Goal: Task Accomplishment & Management: Use online tool/utility

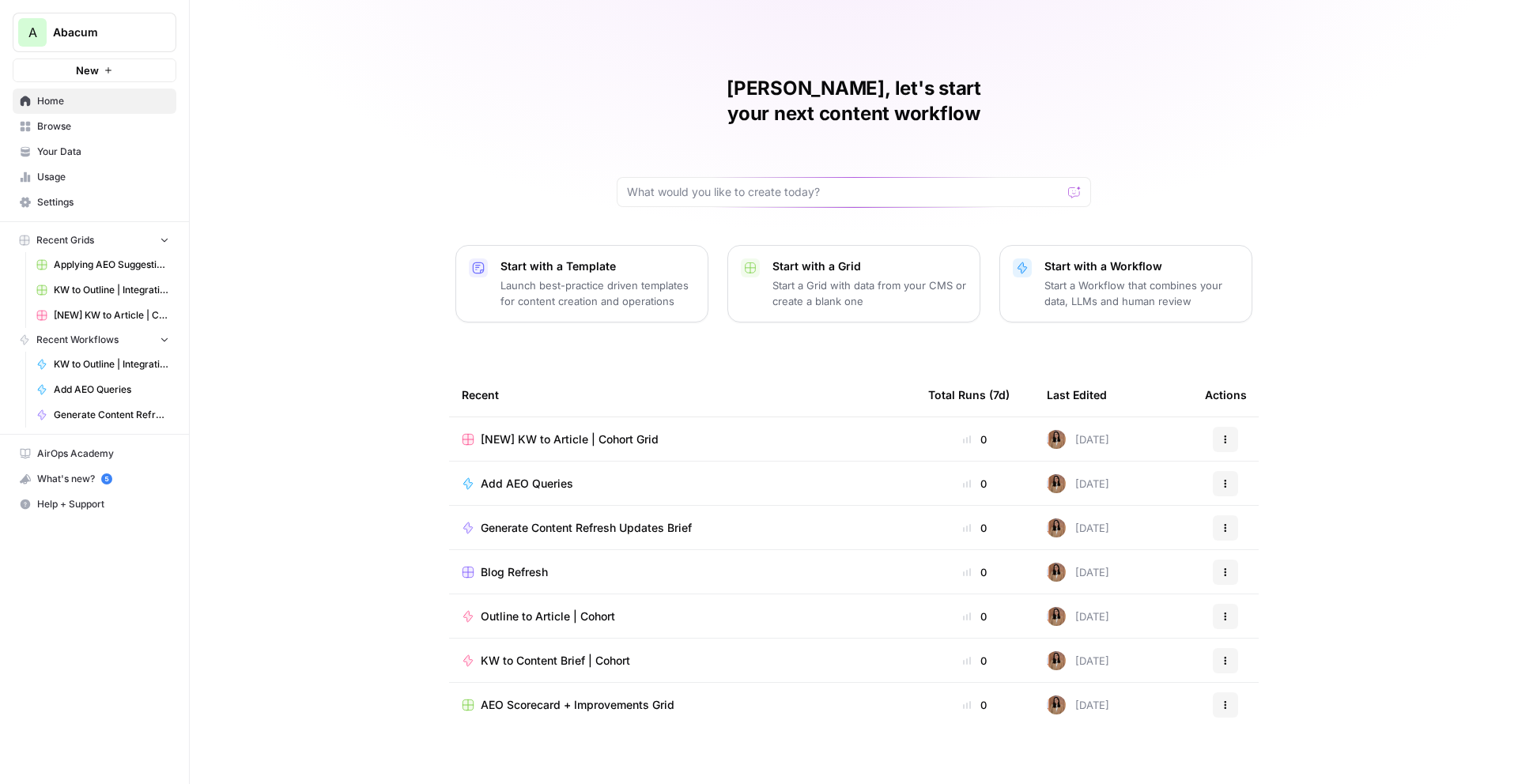
click at [513, 476] on span "Add AEO Queries" at bounding box center [527, 483] width 93 height 16
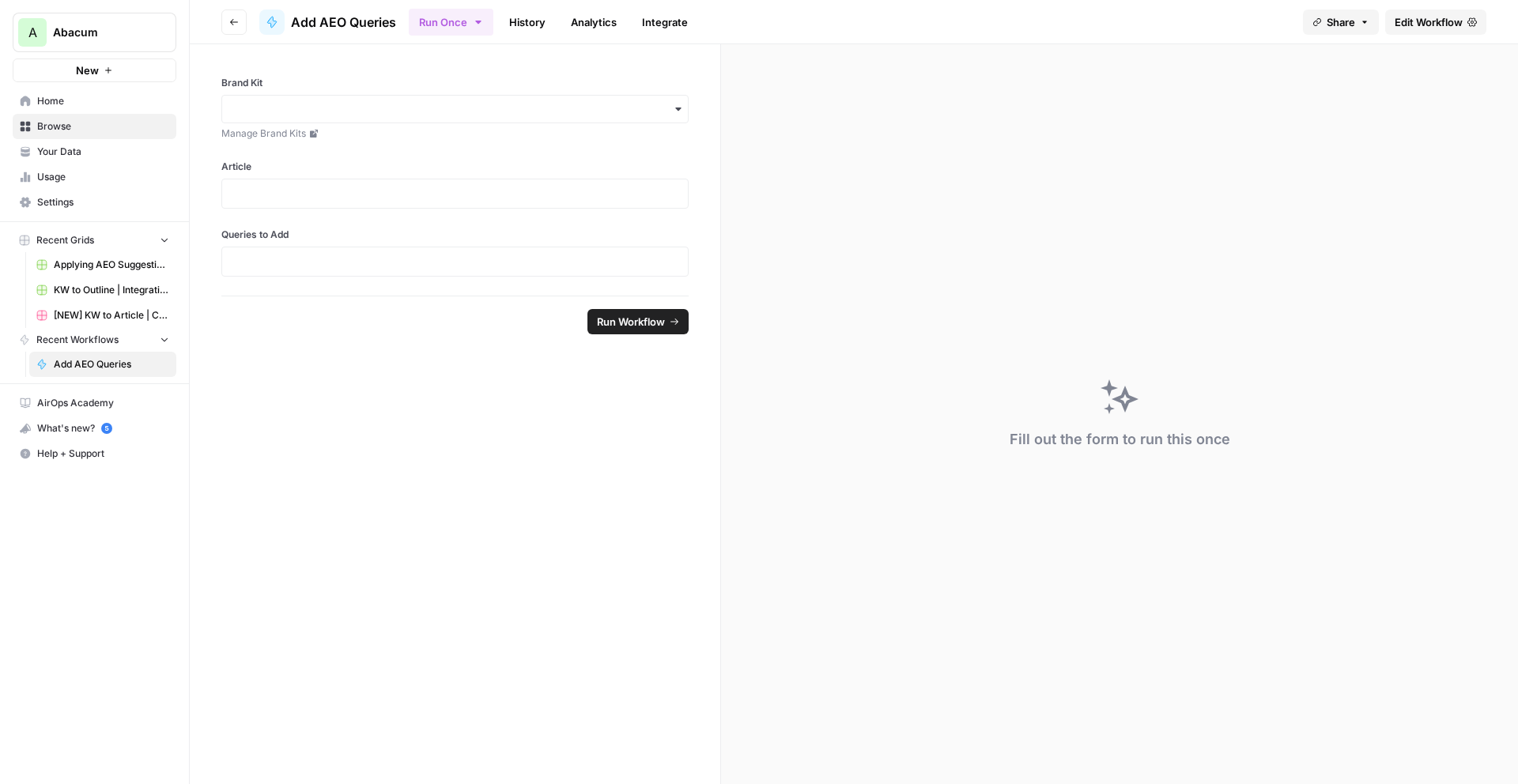
click at [227, 22] on button "Go back" at bounding box center [234, 22] width 26 height 26
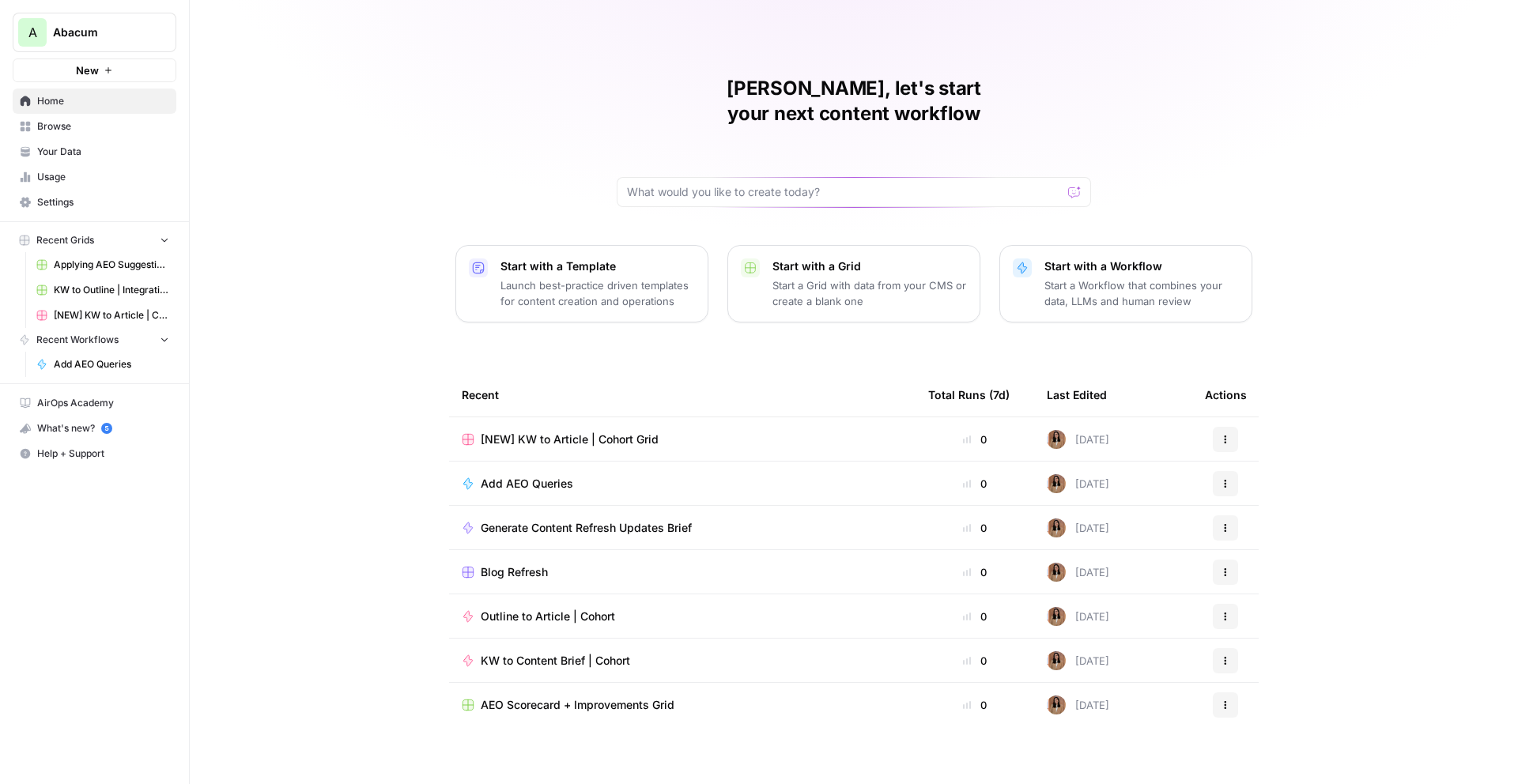
click at [74, 136] on link "Browse" at bounding box center [94, 127] width 164 height 26
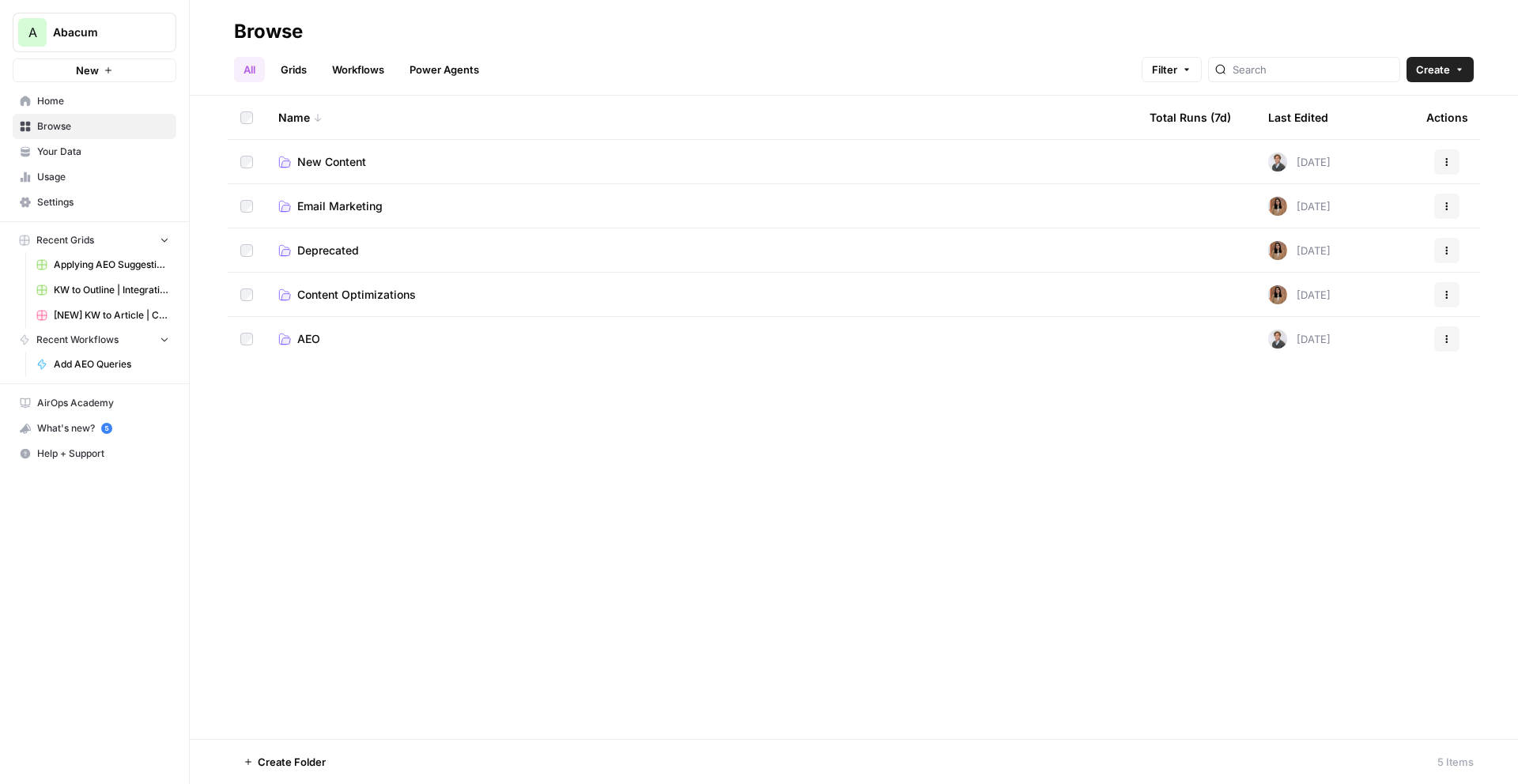
click at [314, 343] on span "AEO" at bounding box center [309, 338] width 23 height 16
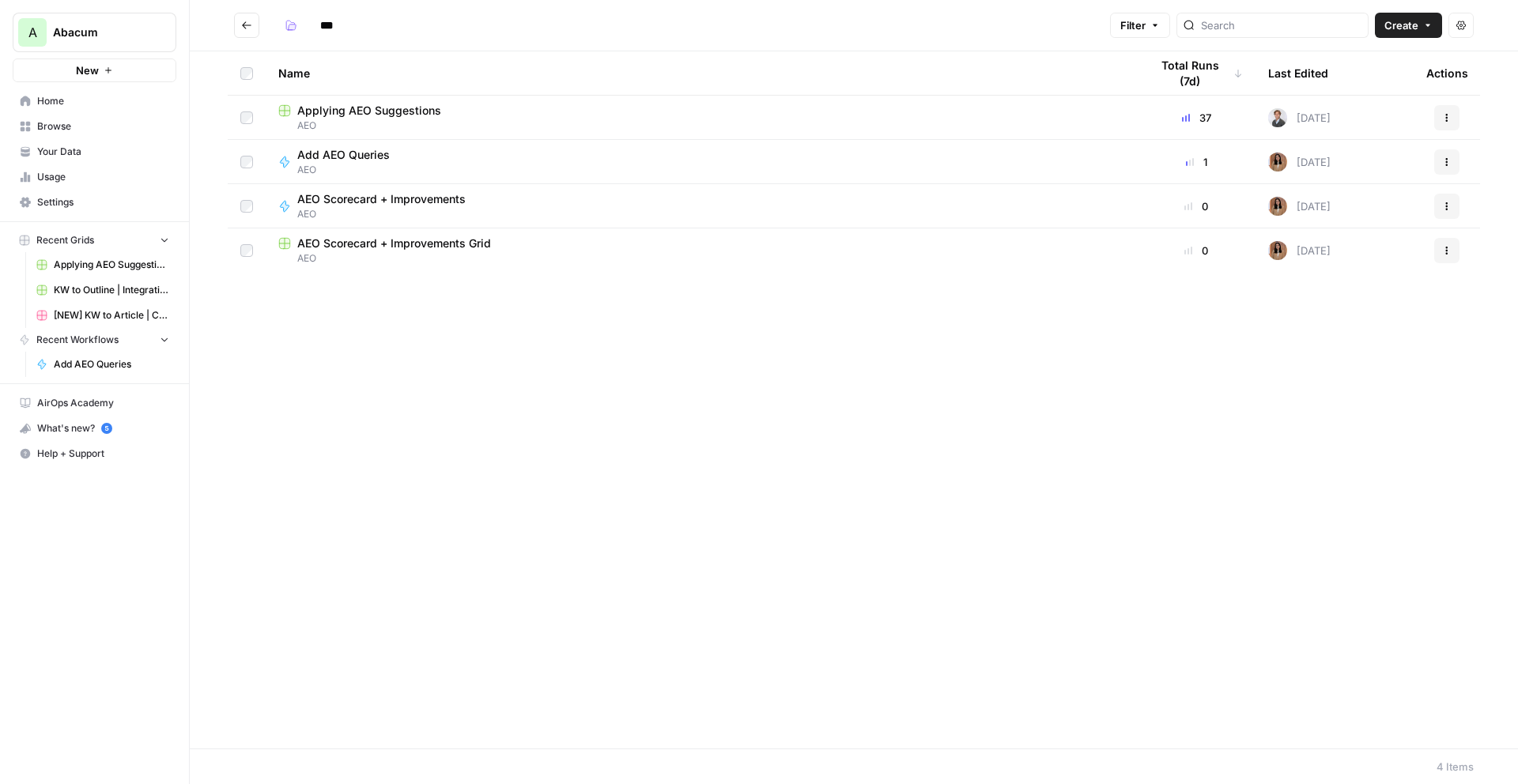
click at [372, 116] on span "Applying AEO Suggestions" at bounding box center [369, 110] width 144 height 16
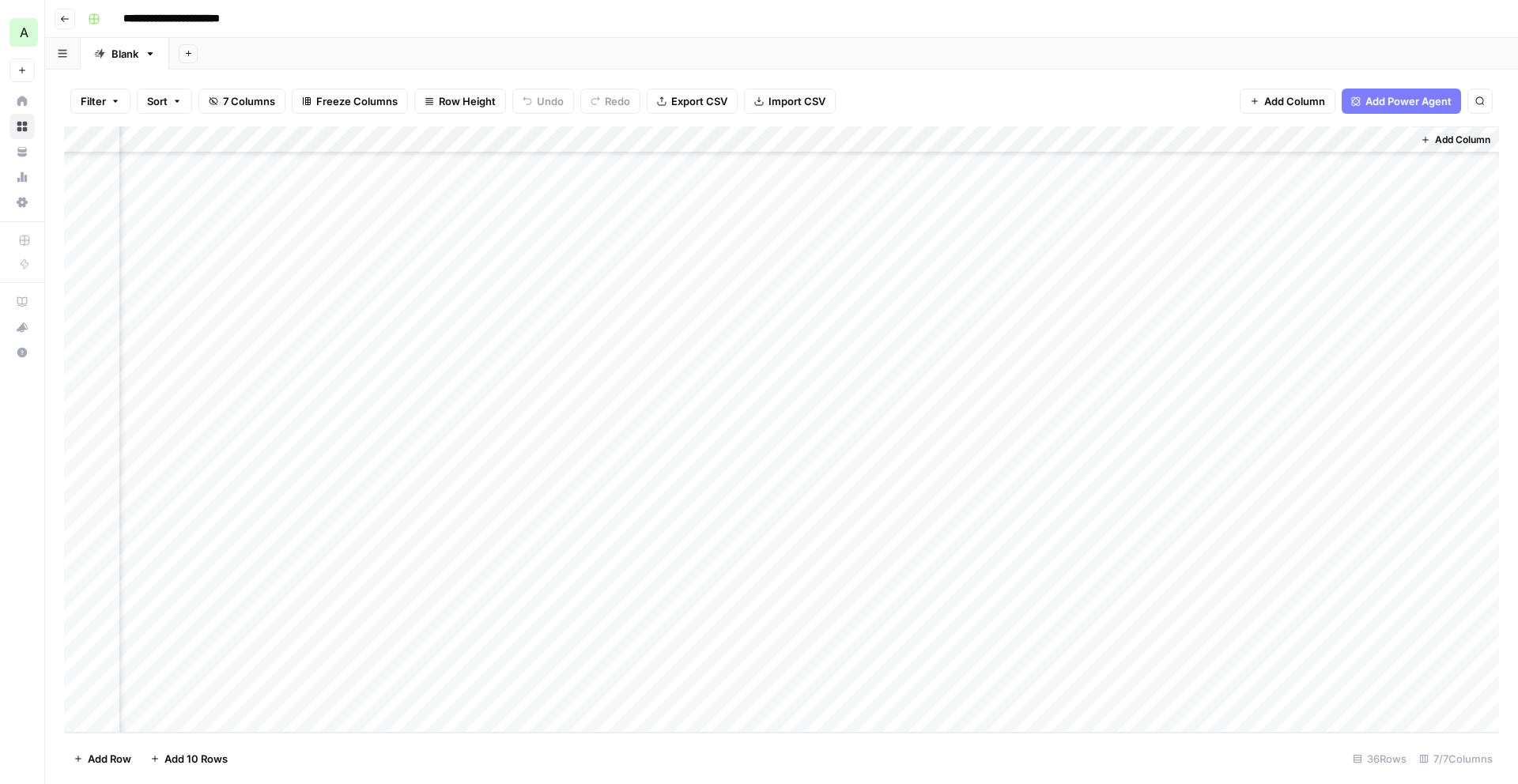
scroll to position [0, 127]
click at [1372, 164] on div "Add Column" at bounding box center [781, 429] width 1435 height 606
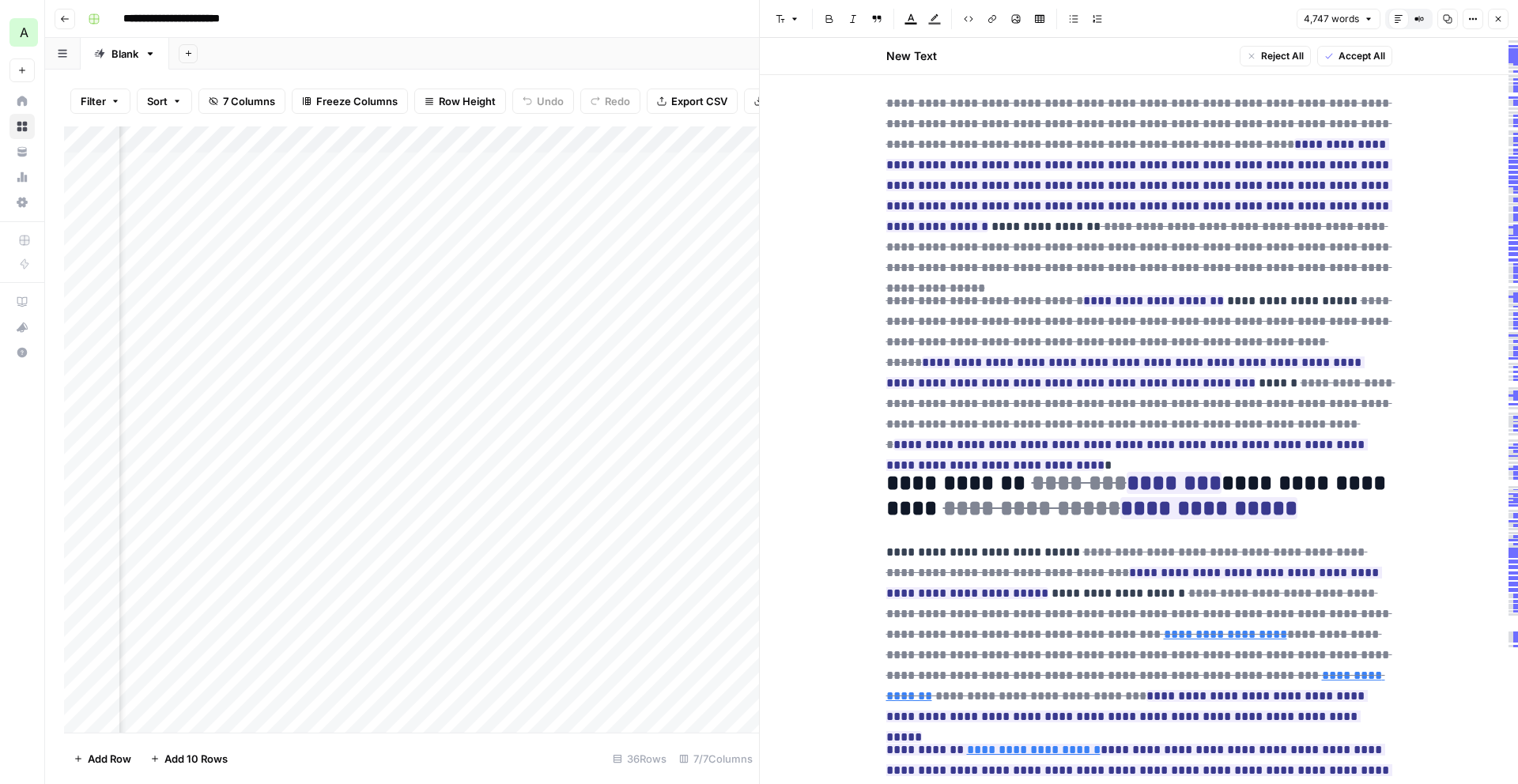
scroll to position [982, 0]
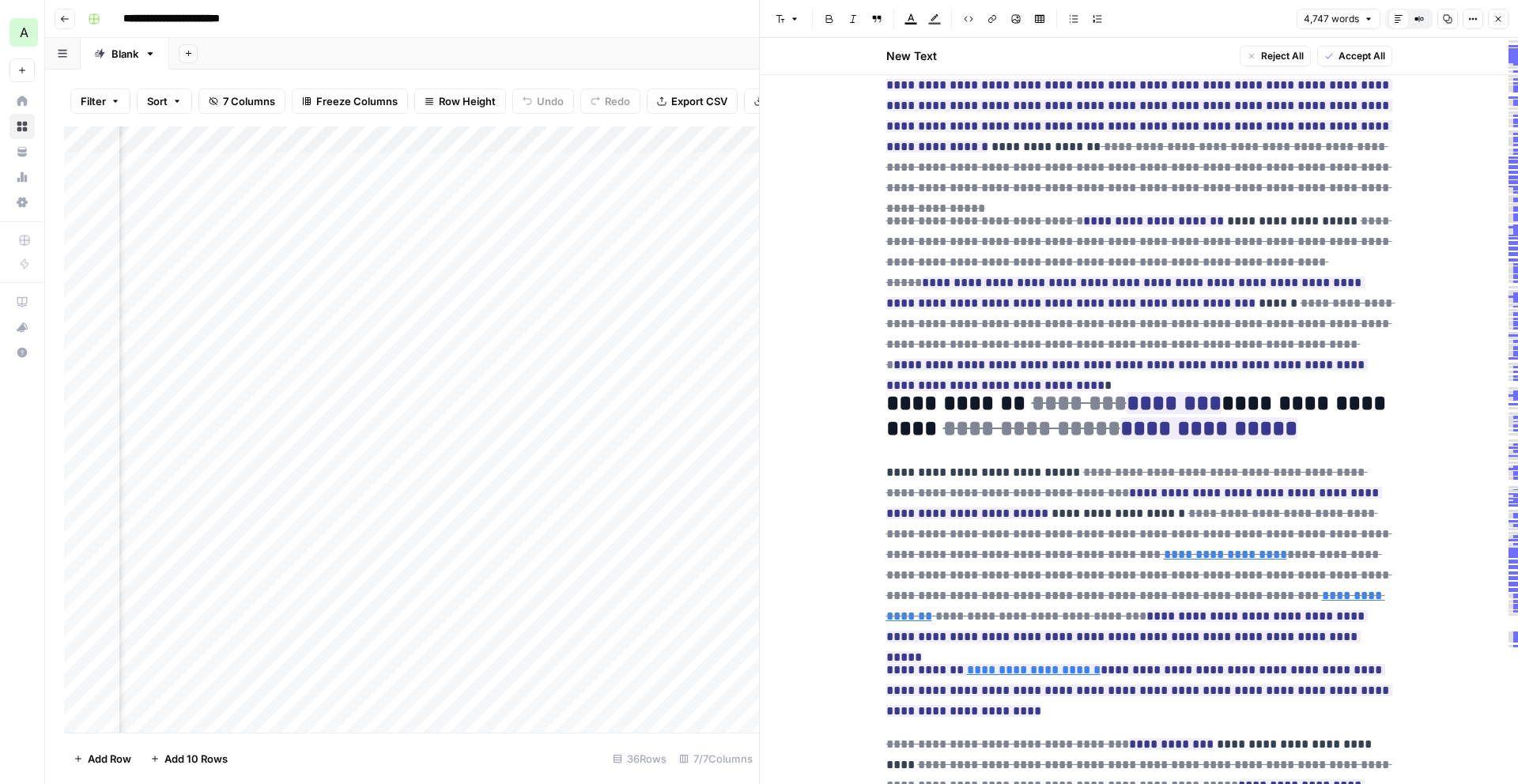
click at [1420, 15] on icon "button" at bounding box center [1419, 18] width 9 height 9
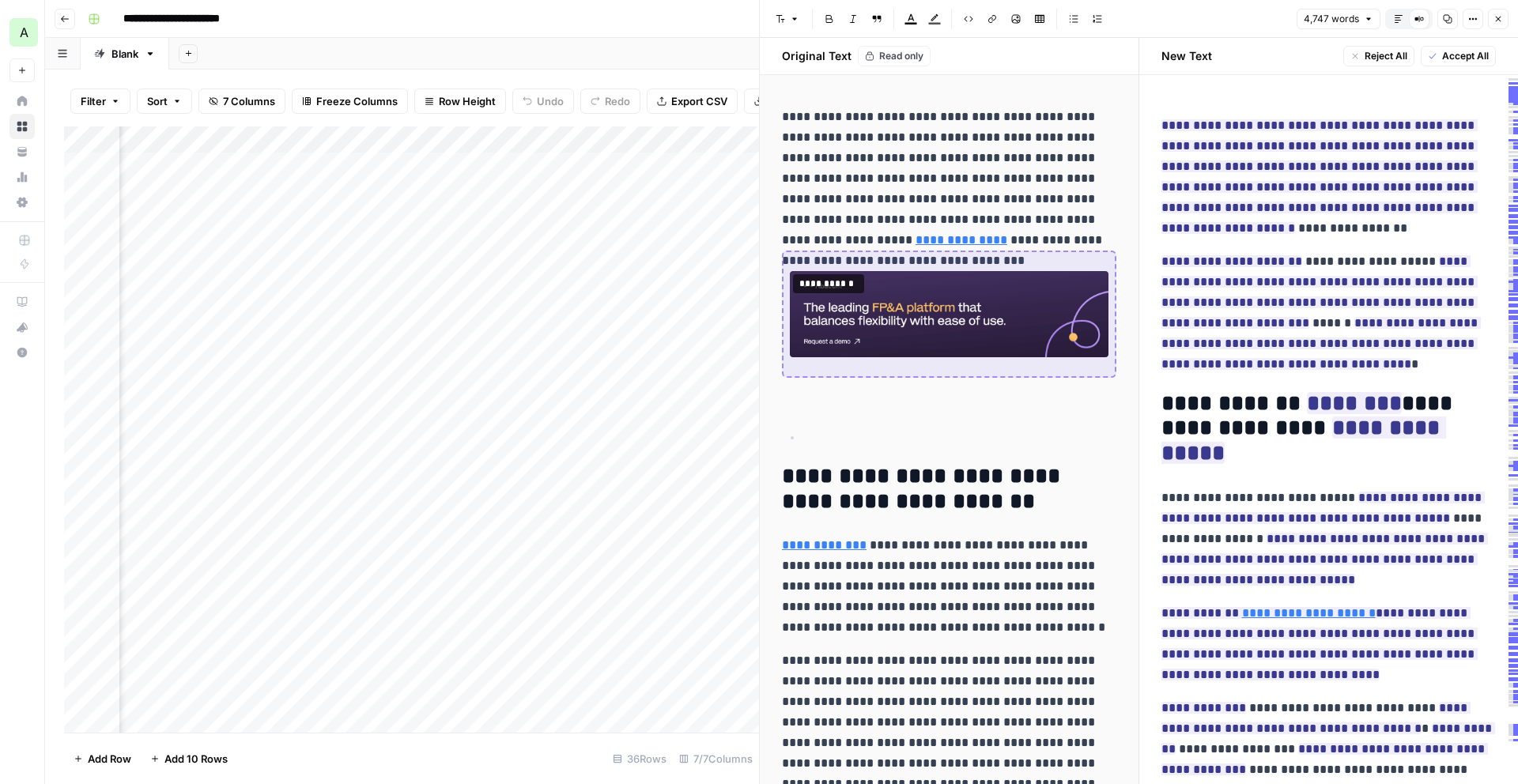
click at [1393, 19] on span "Default Editor" at bounding box center [1393, 19] width 1 height 1
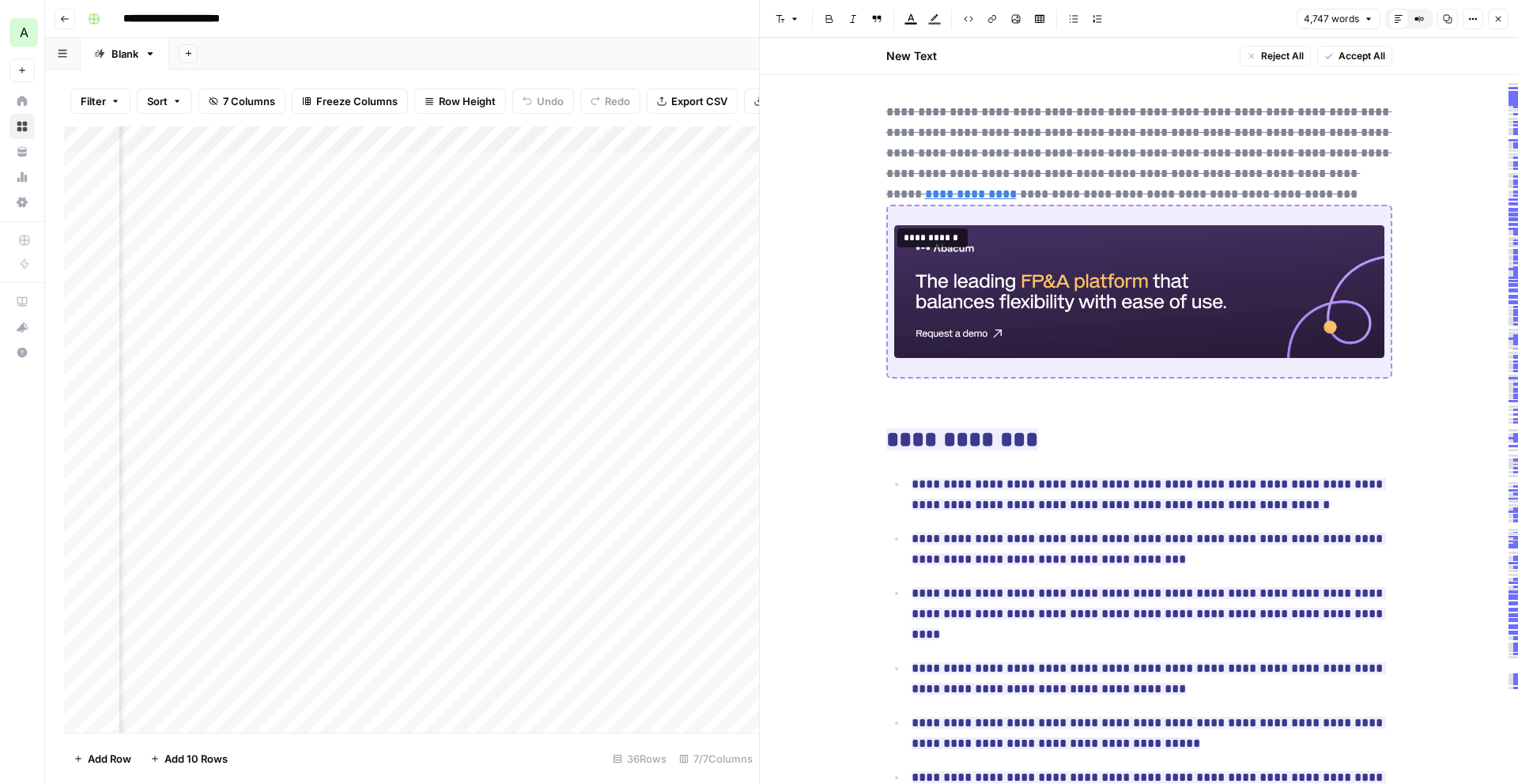
scroll to position [0, 0]
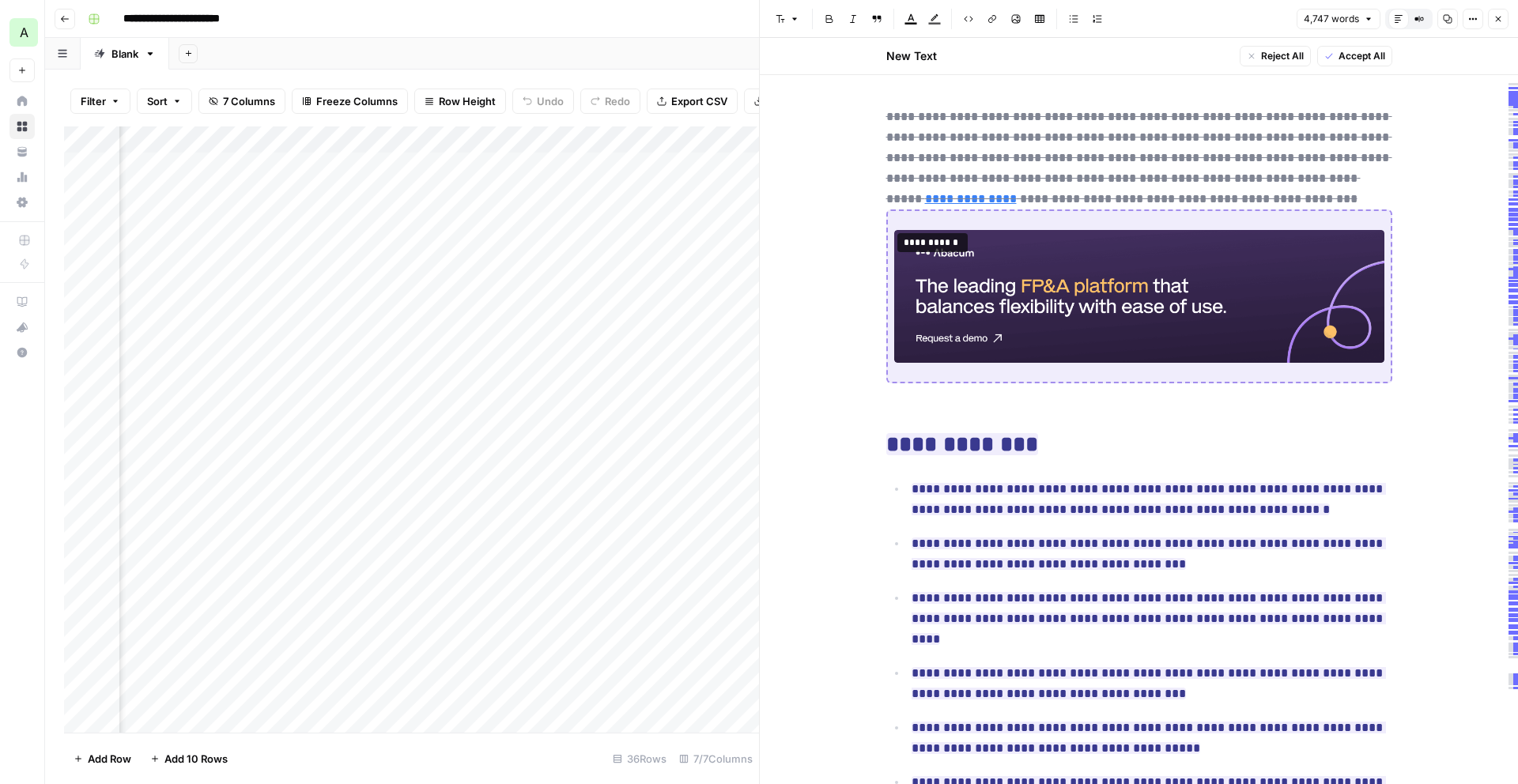
click at [1511, 19] on header "Font style Bold Italic Block quote Text color Highlight color Code block Link I…" at bounding box center [1138, 19] width 759 height 38
click at [1502, 20] on icon "button" at bounding box center [1497, 18] width 9 height 9
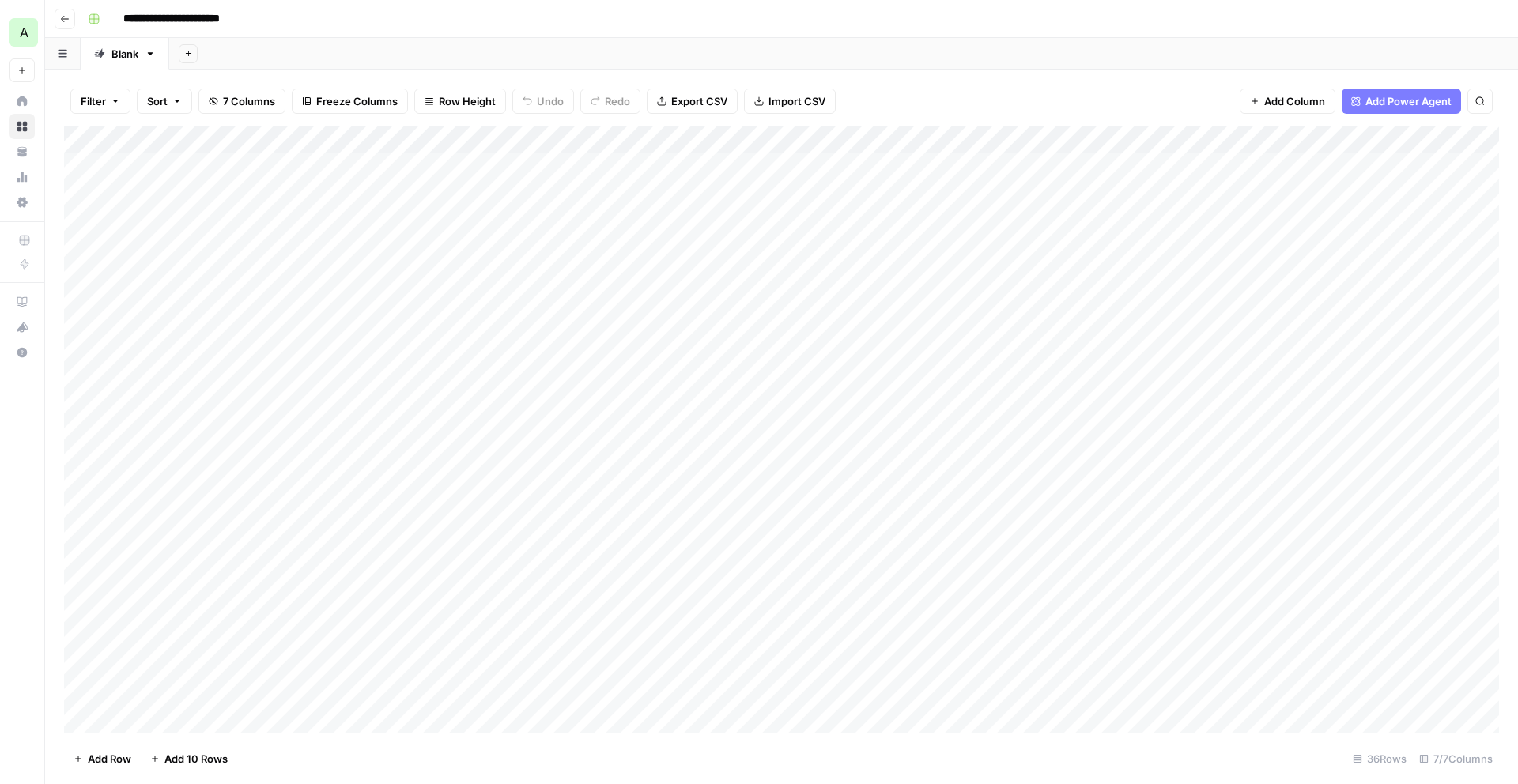
click at [63, 17] on icon "button" at bounding box center [65, 18] width 9 height 9
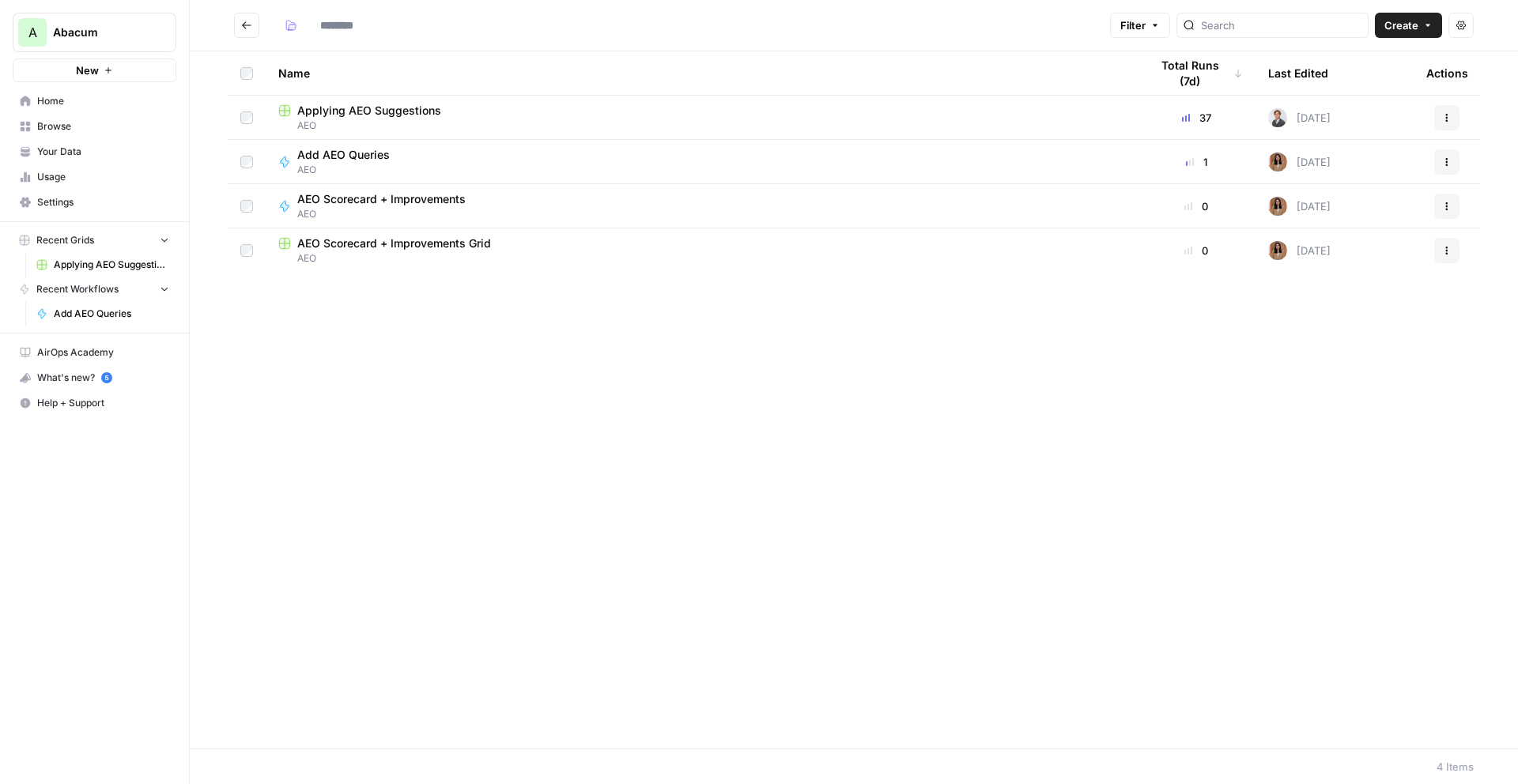
type input "***"
click at [241, 27] on icon "Go back" at bounding box center [246, 25] width 11 height 11
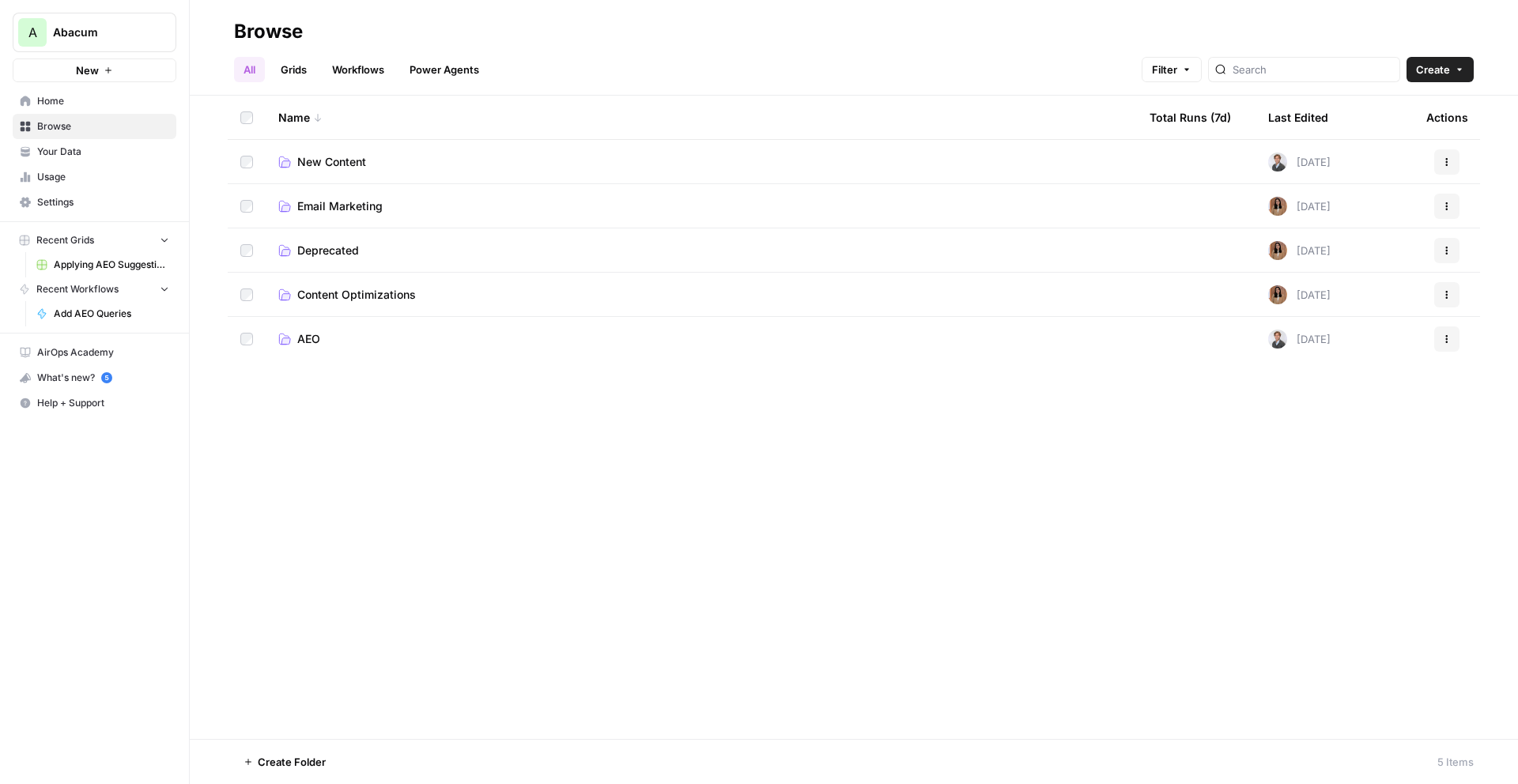
click at [345, 151] on td "New Content" at bounding box center [701, 161] width 871 height 44
click at [344, 157] on span "New Content" at bounding box center [331, 161] width 69 height 16
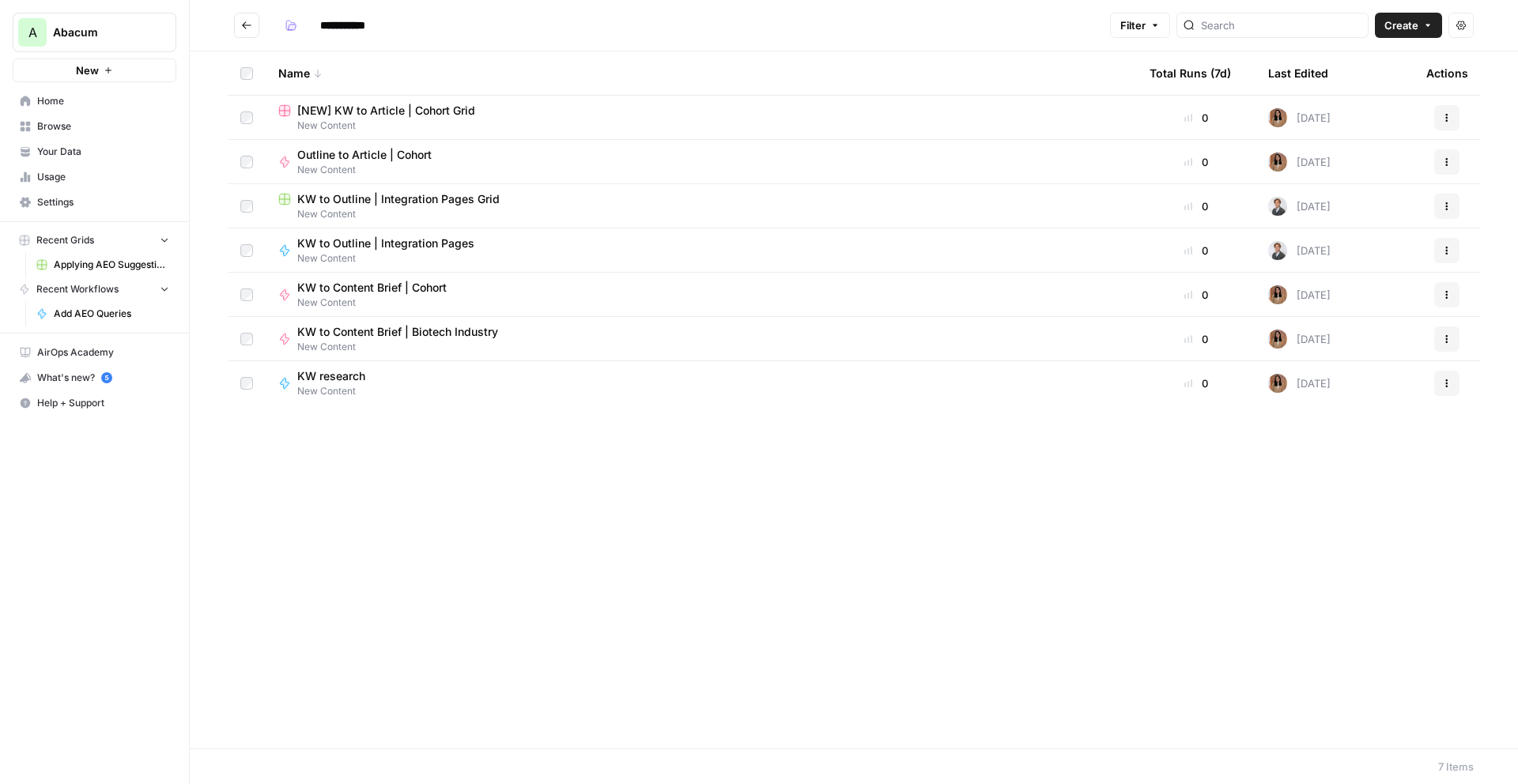
click at [396, 103] on span "[NEW] KW to Article | Cohort Grid" at bounding box center [385, 110] width 178 height 16
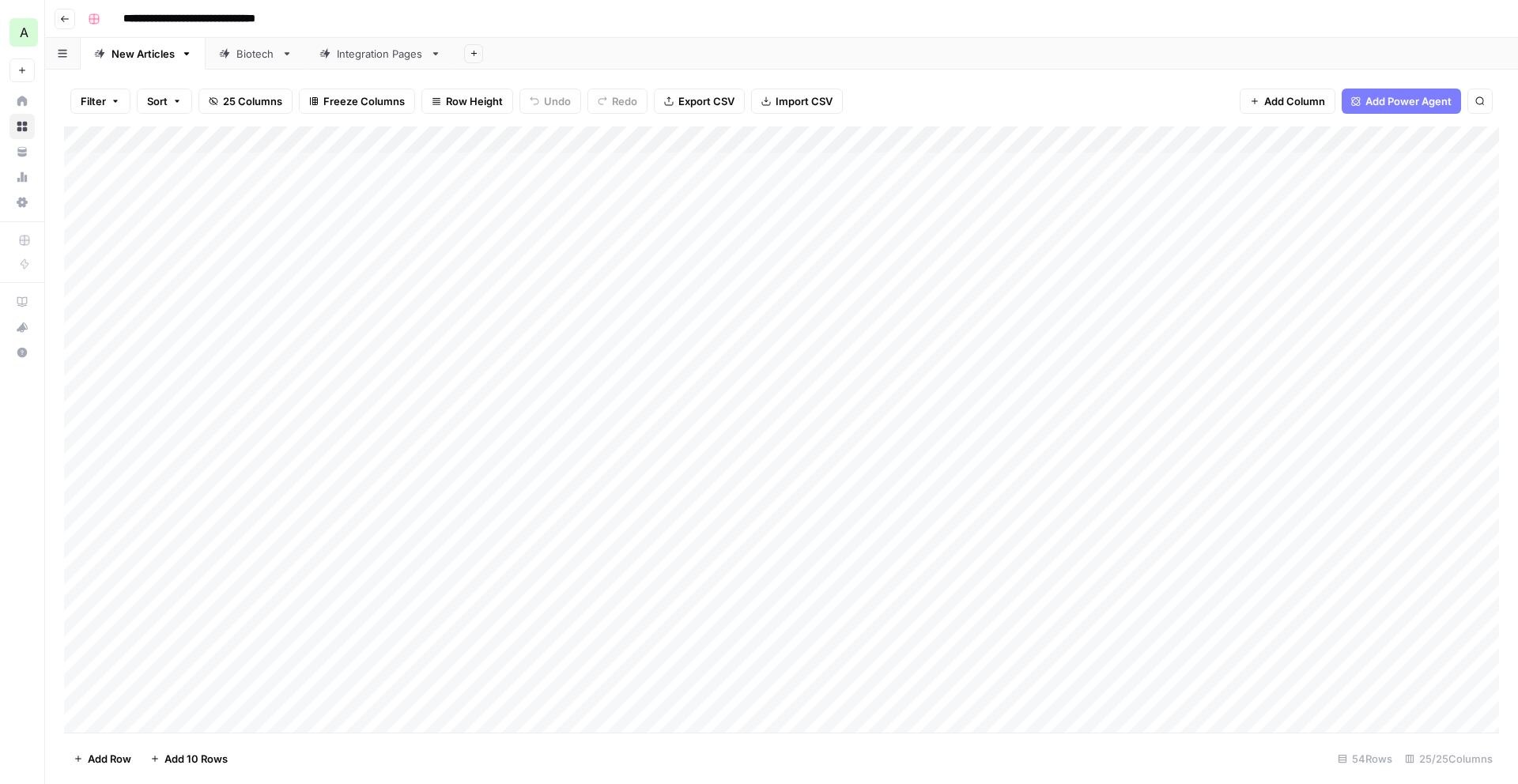
click at [352, 58] on div "Integration Pages" at bounding box center [380, 53] width 87 height 16
type input "**********"
click at [416, 136] on div "Add Column" at bounding box center [781, 220] width 1435 height 187
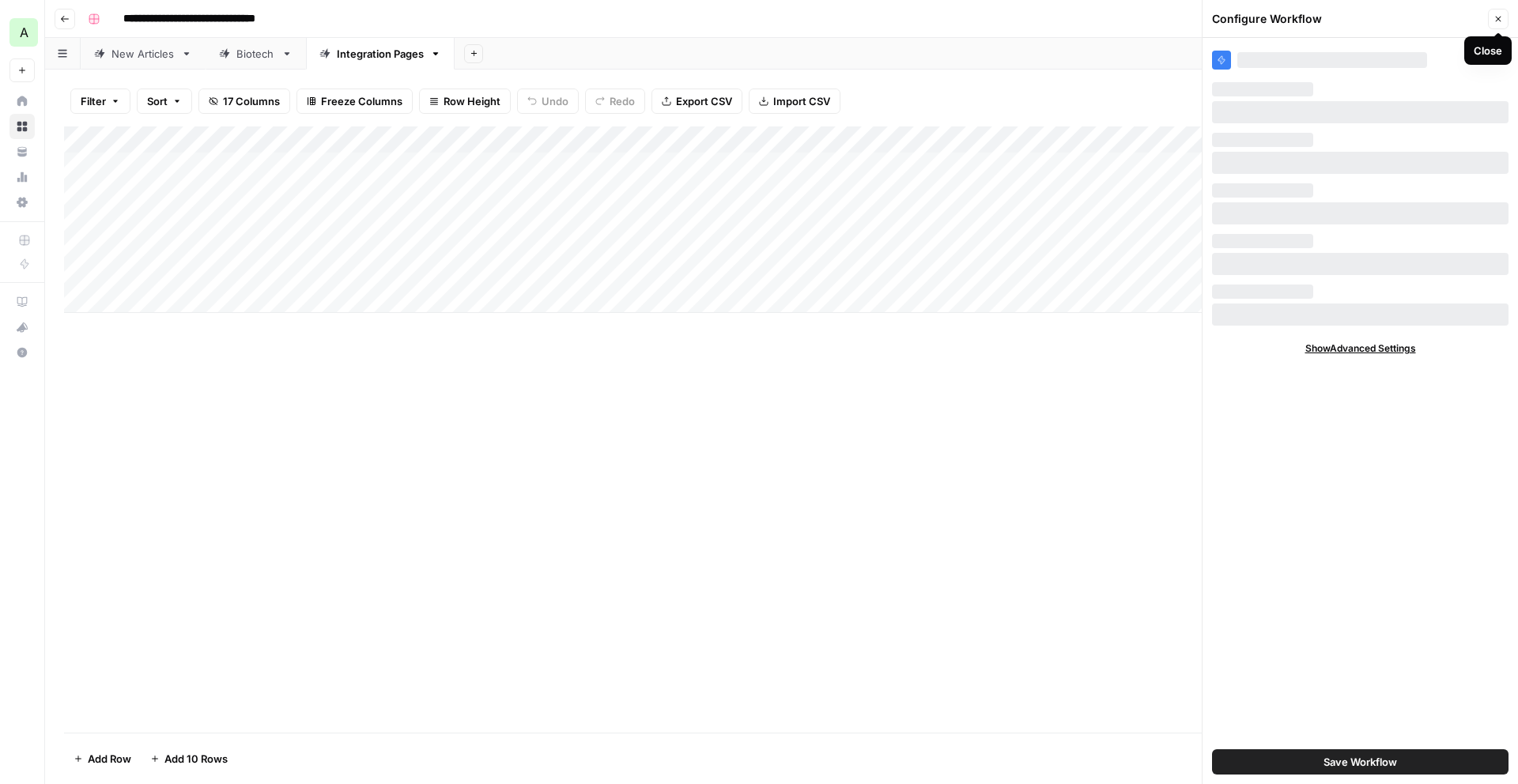
click at [1499, 22] on icon "button" at bounding box center [1497, 18] width 9 height 9
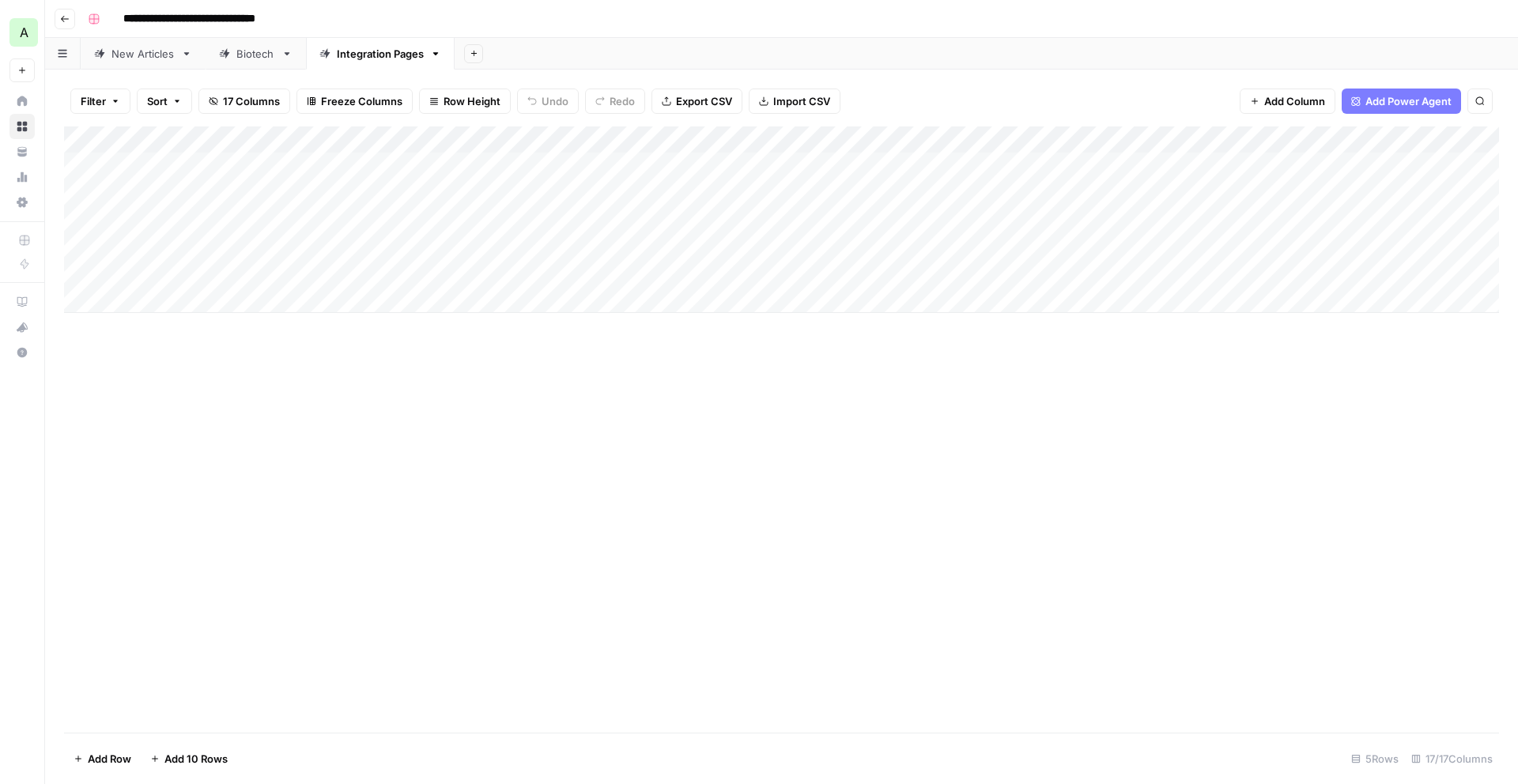
click at [418, 136] on div "Add Column" at bounding box center [781, 220] width 1435 height 187
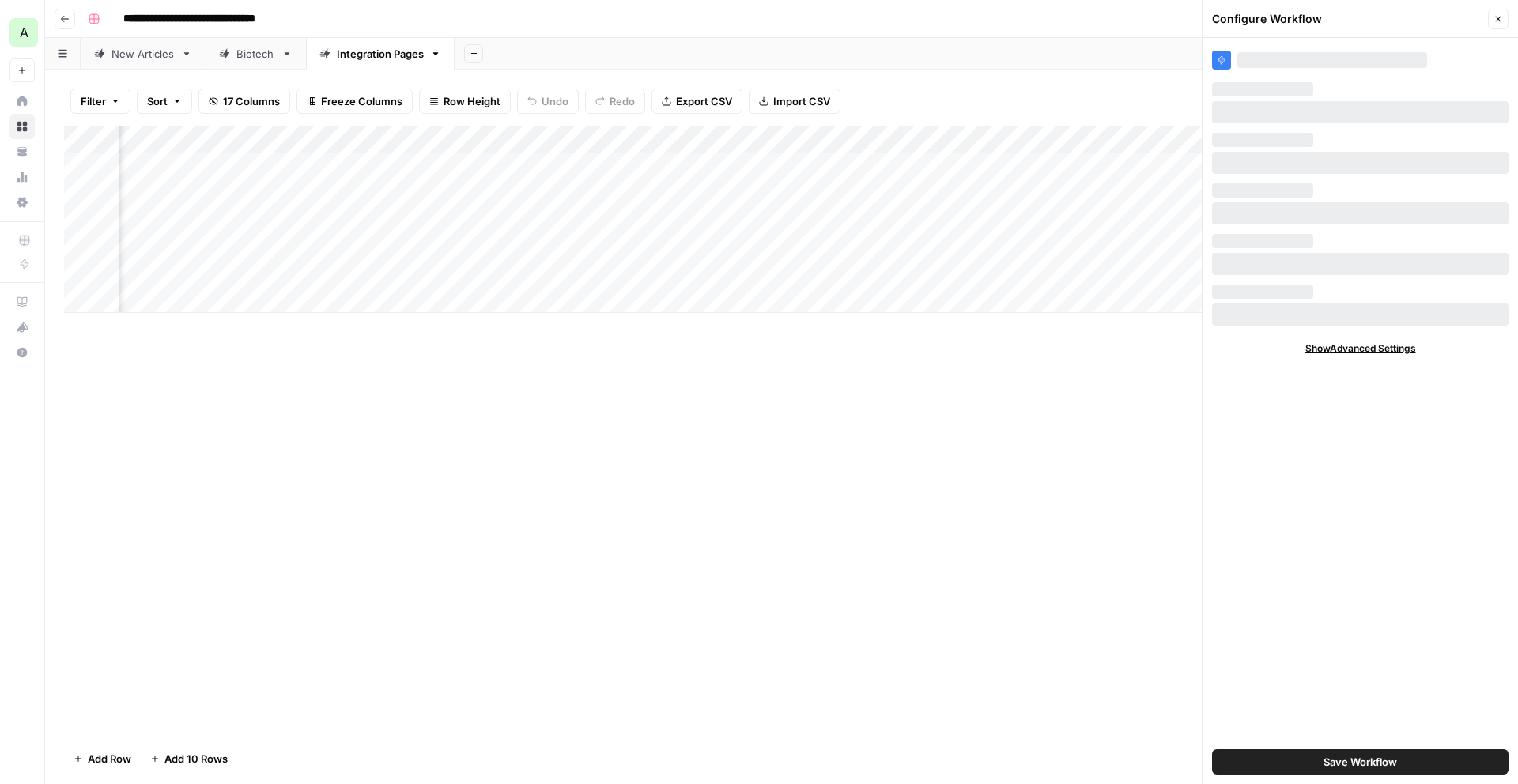
scroll to position [0, 1357]
click at [1501, 17] on icon "button" at bounding box center [1497, 18] width 9 height 9
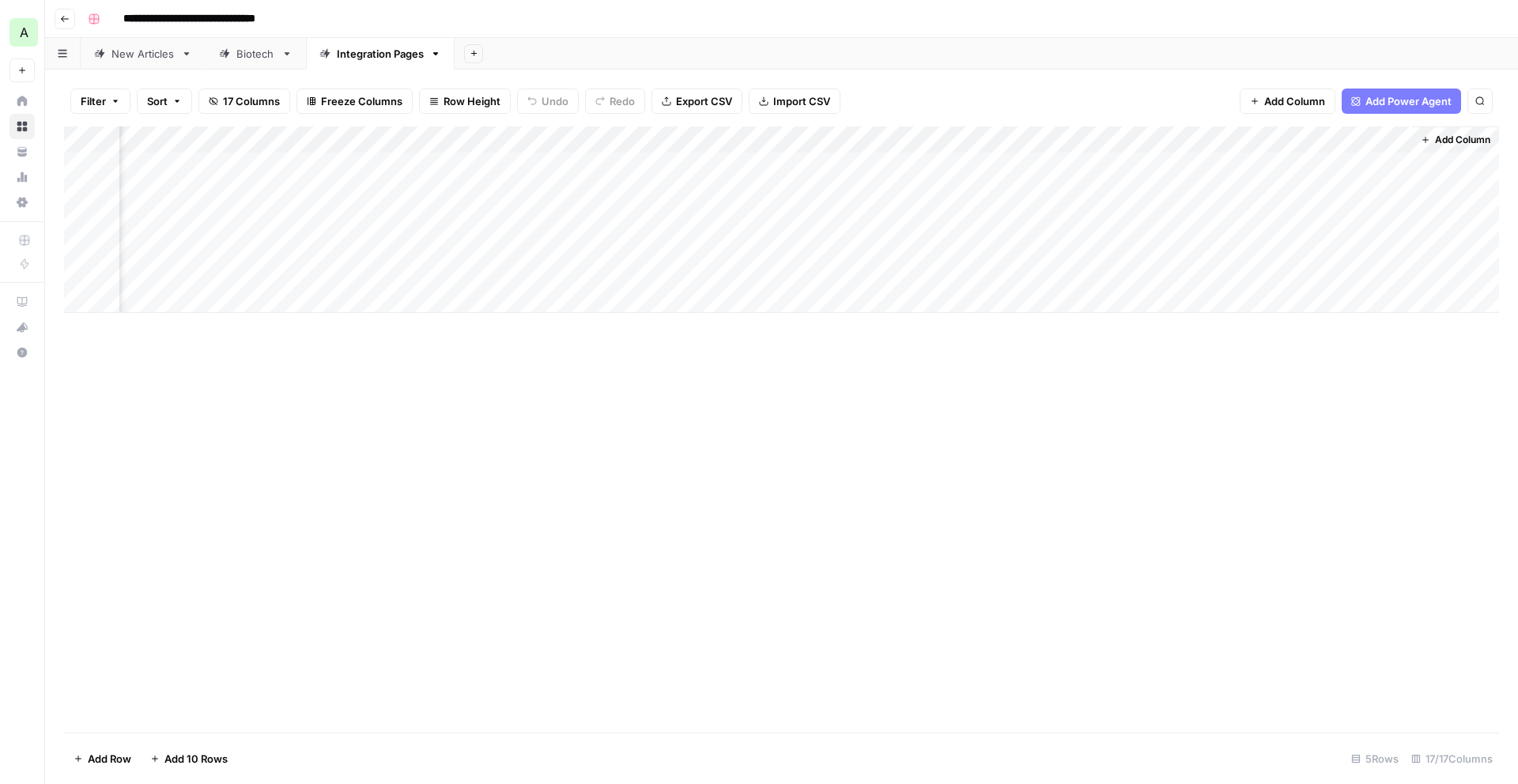
click at [1389, 164] on div "Add Column" at bounding box center [781, 220] width 1435 height 187
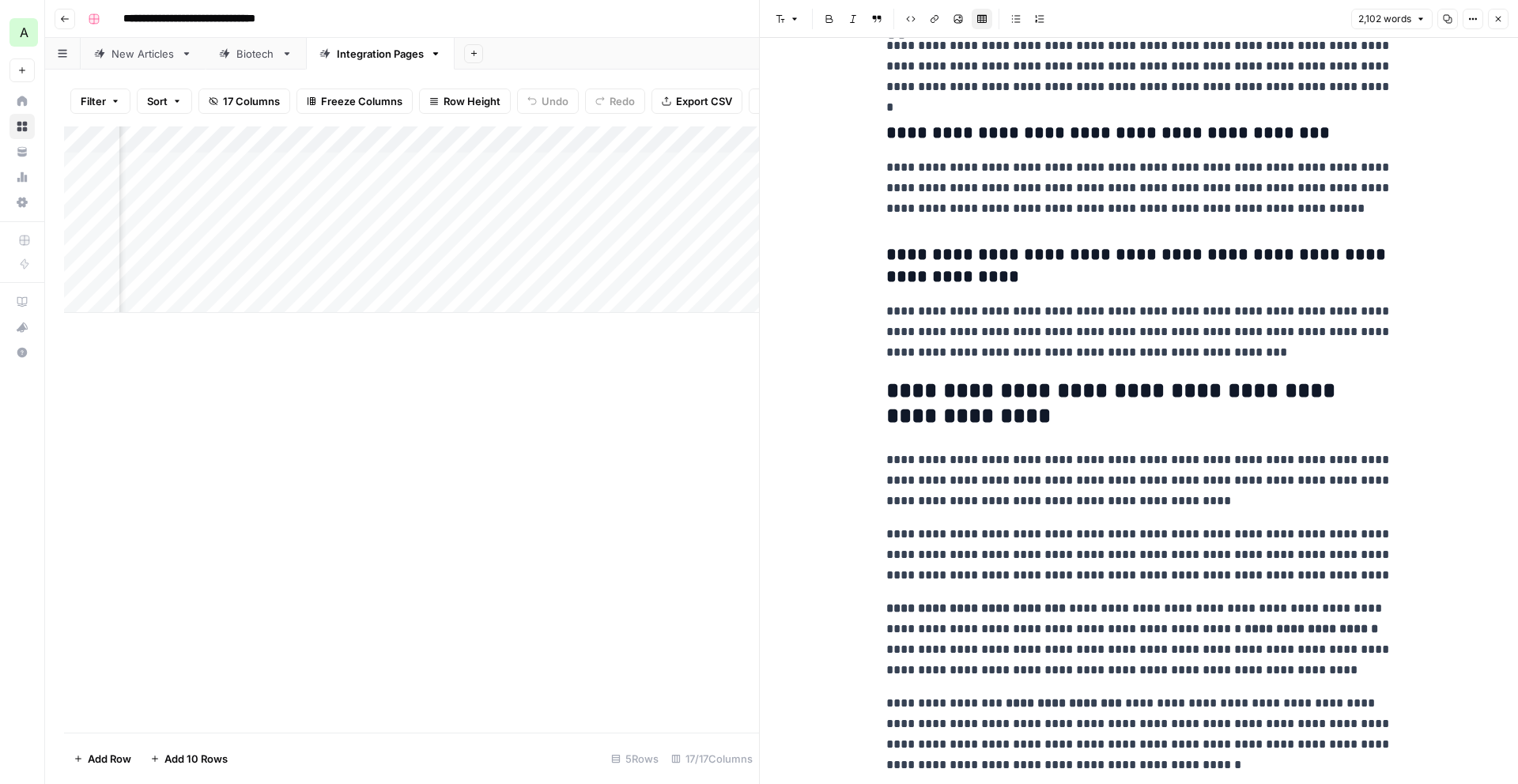
scroll to position [7092, 0]
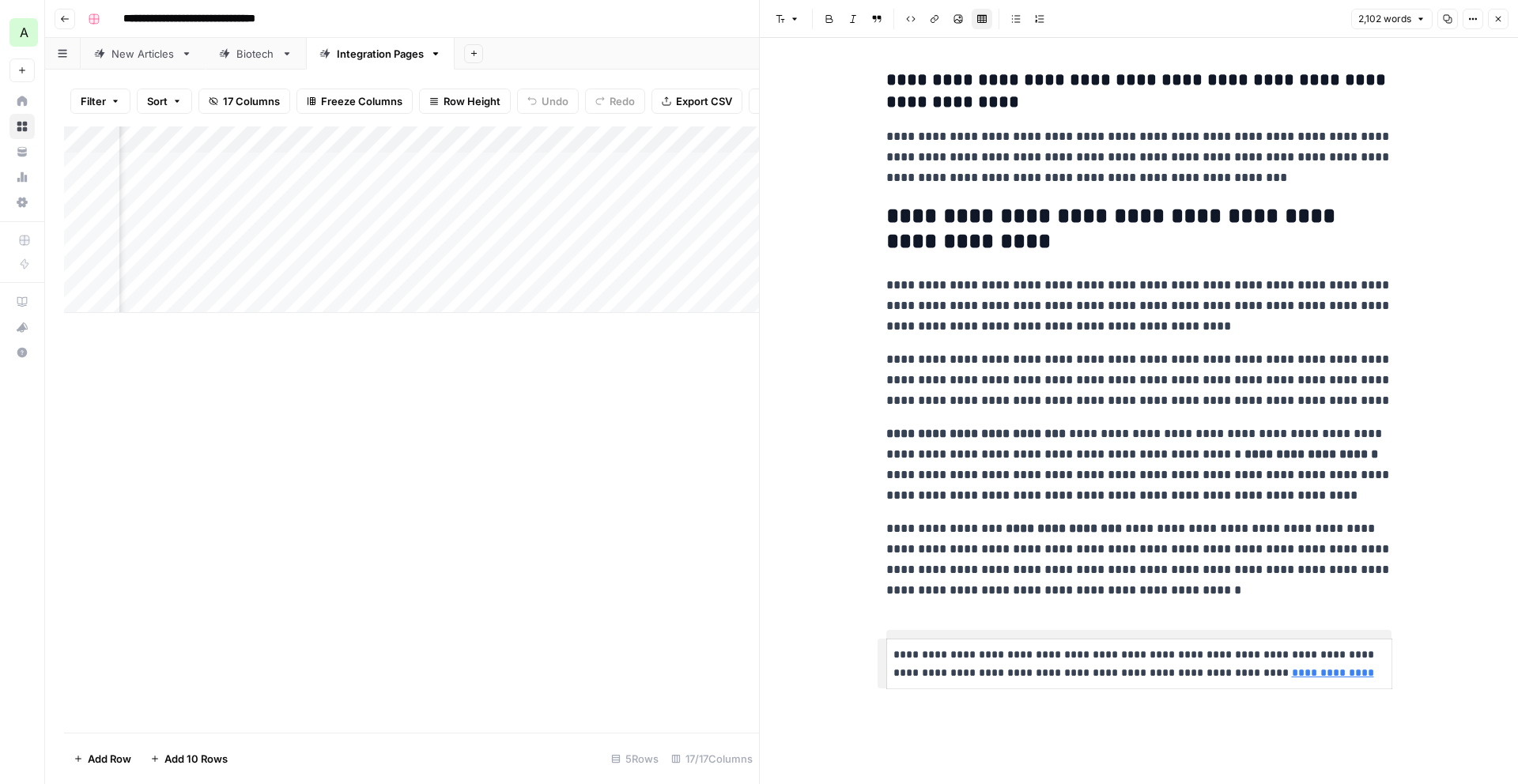
click at [1498, 17] on icon "button" at bounding box center [1497, 18] width 9 height 9
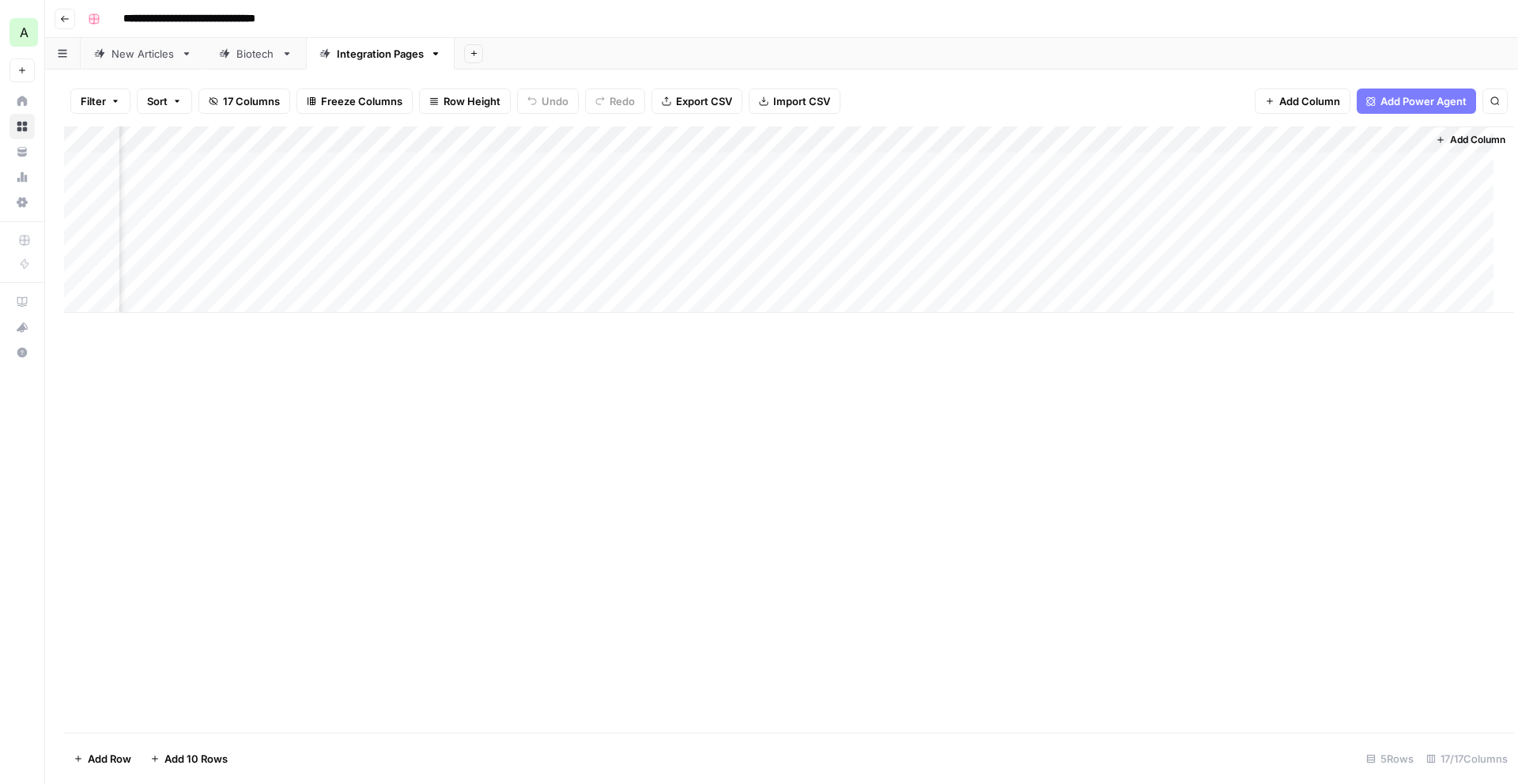
scroll to position [0, 1109]
click at [732, 135] on div "Add Column" at bounding box center [781, 220] width 1435 height 187
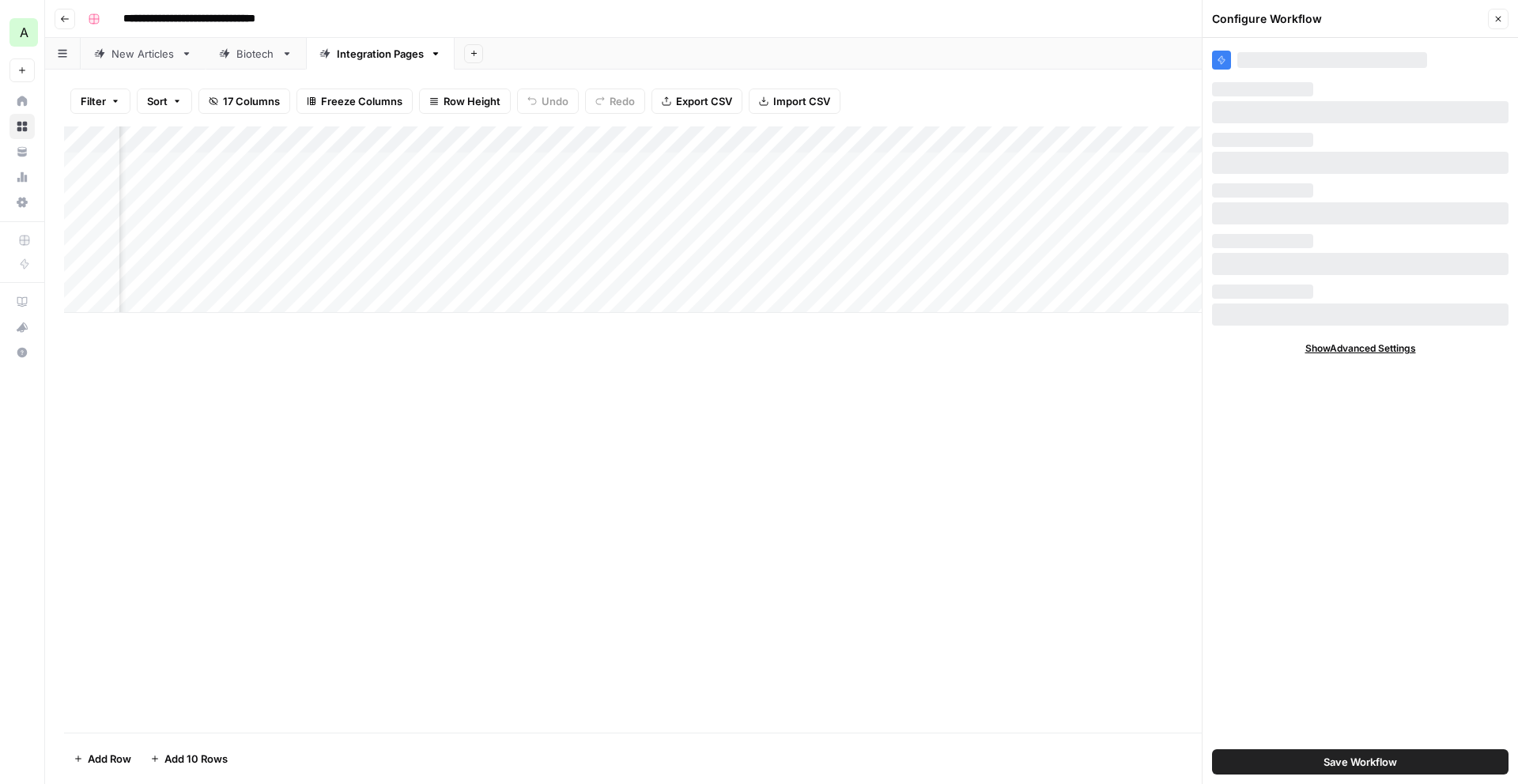
scroll to position [0, 1357]
click at [60, 22] on icon "button" at bounding box center [65, 18] width 9 height 9
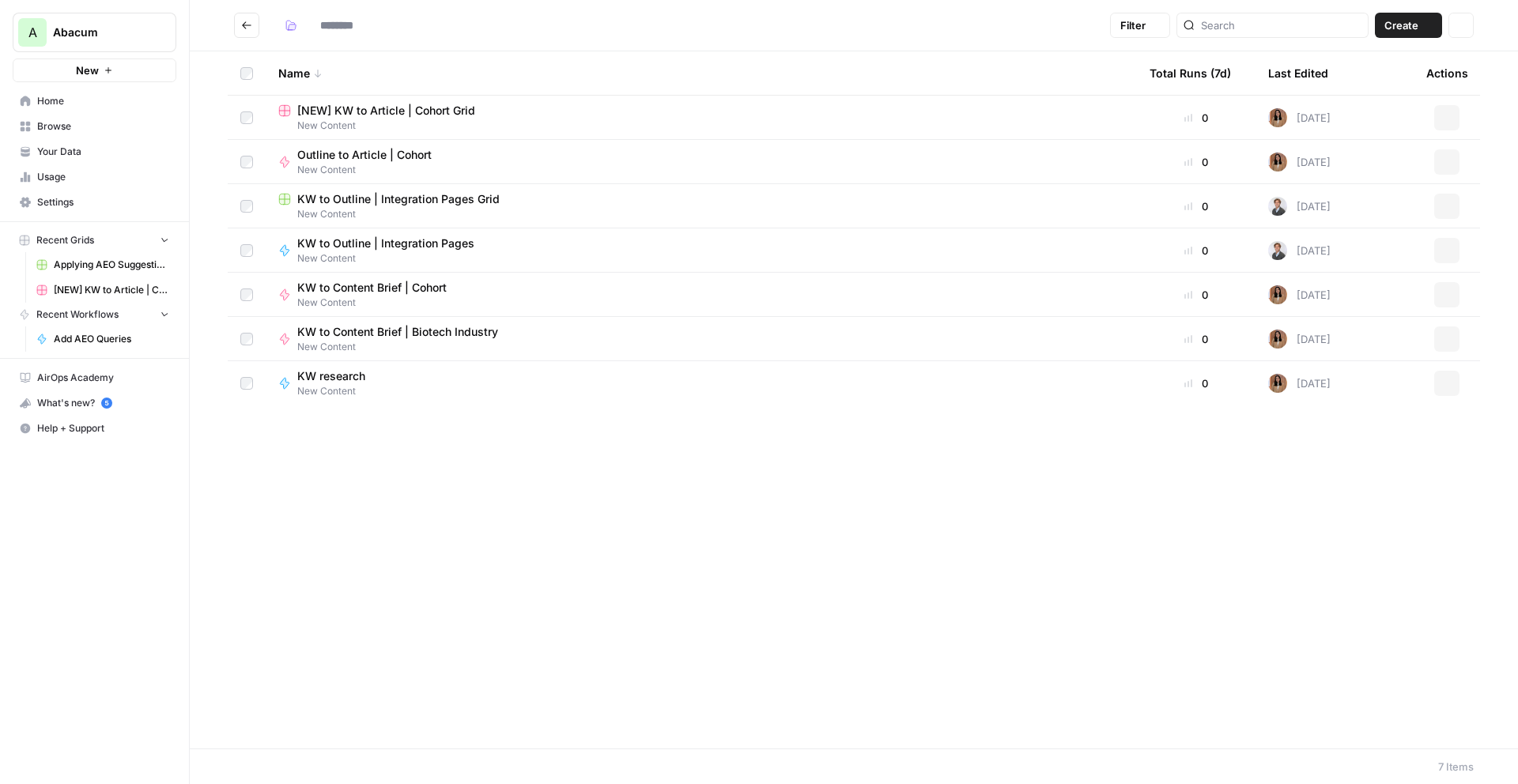
type input "**********"
click at [350, 199] on span "KW to Outline | Integration Pages Grid" at bounding box center [398, 198] width 203 height 16
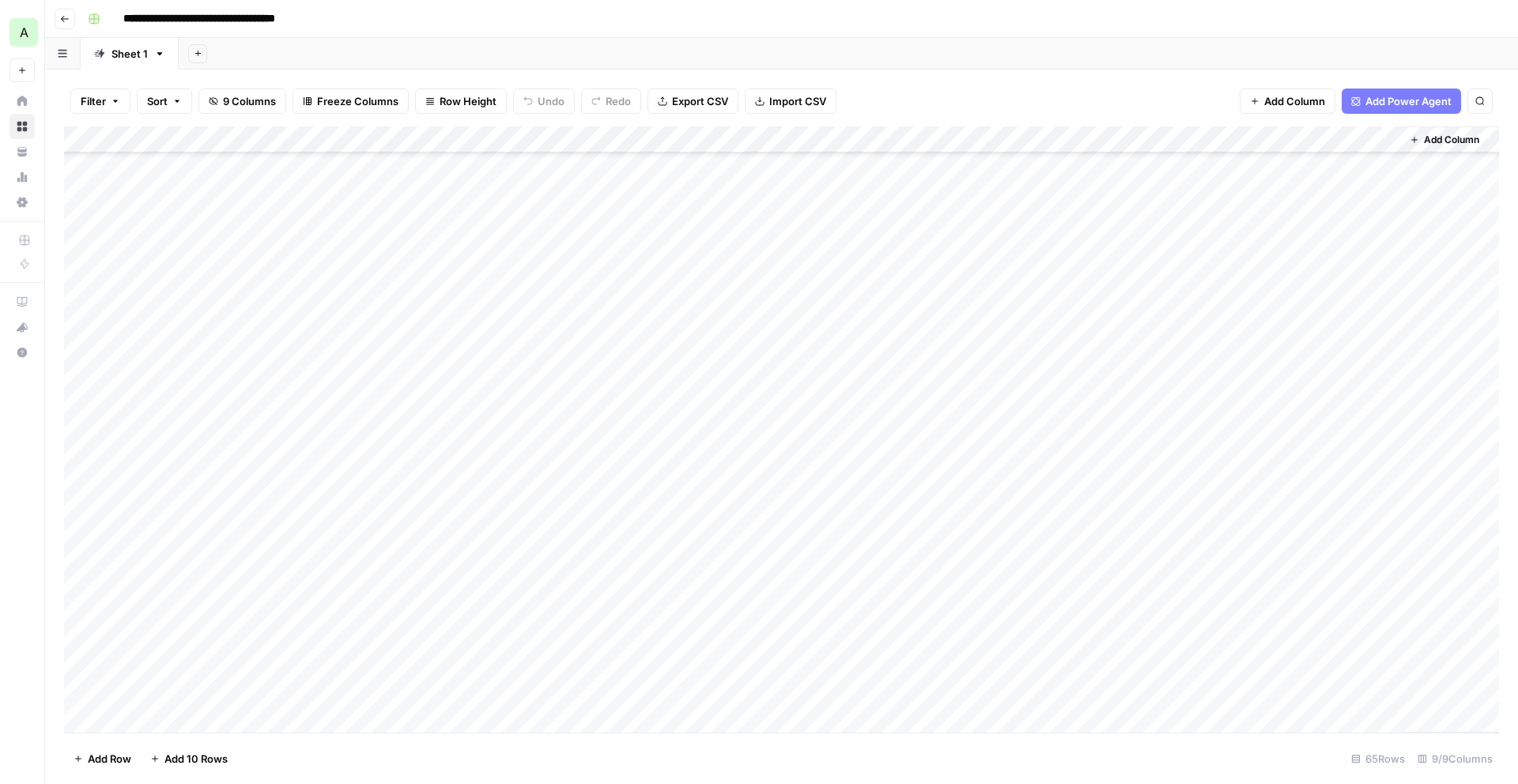
scroll to position [1193, 0]
click at [954, 694] on div "Add Column" at bounding box center [781, 429] width 1435 height 606
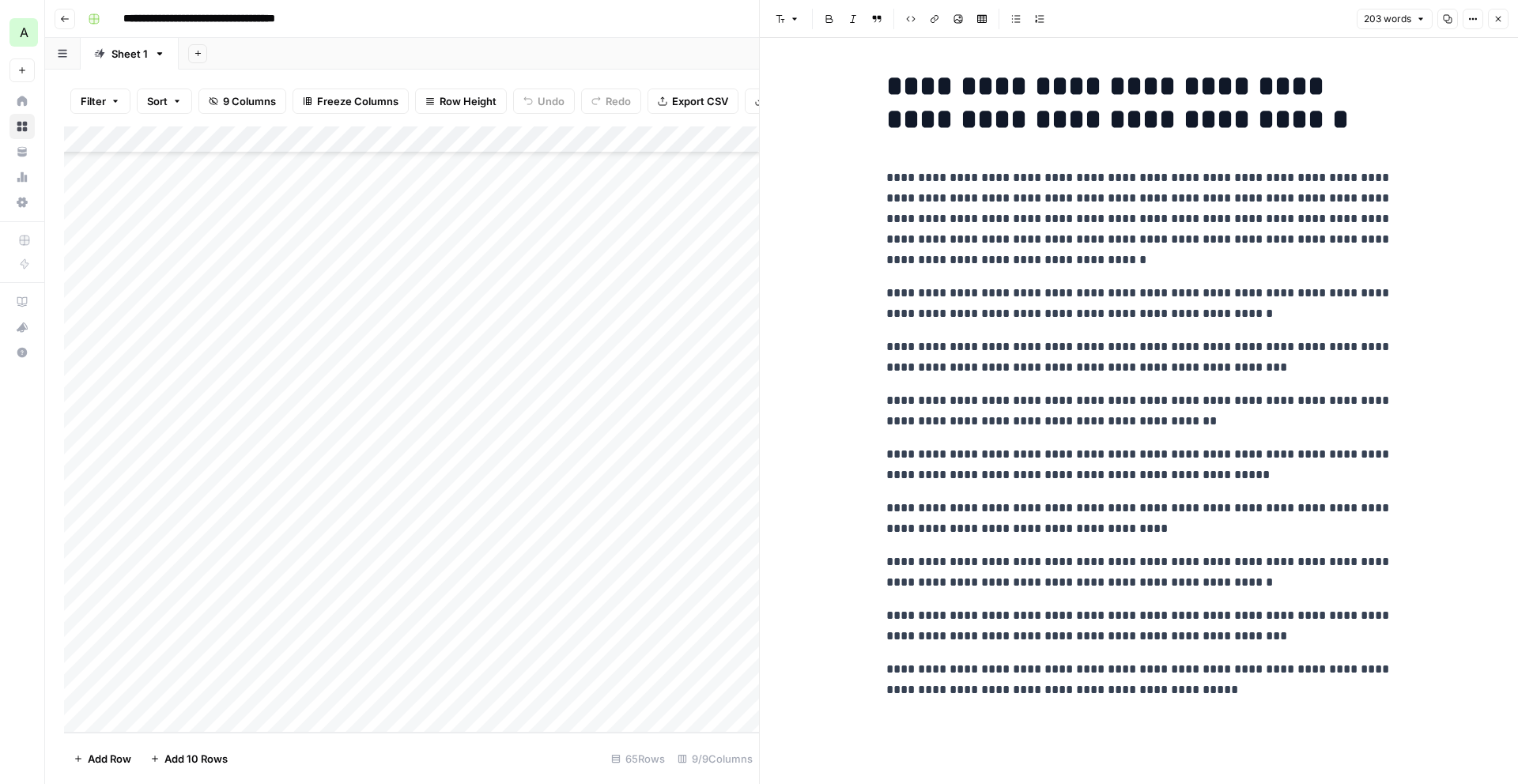
click at [1499, 21] on icon "button" at bounding box center [1497, 18] width 9 height 9
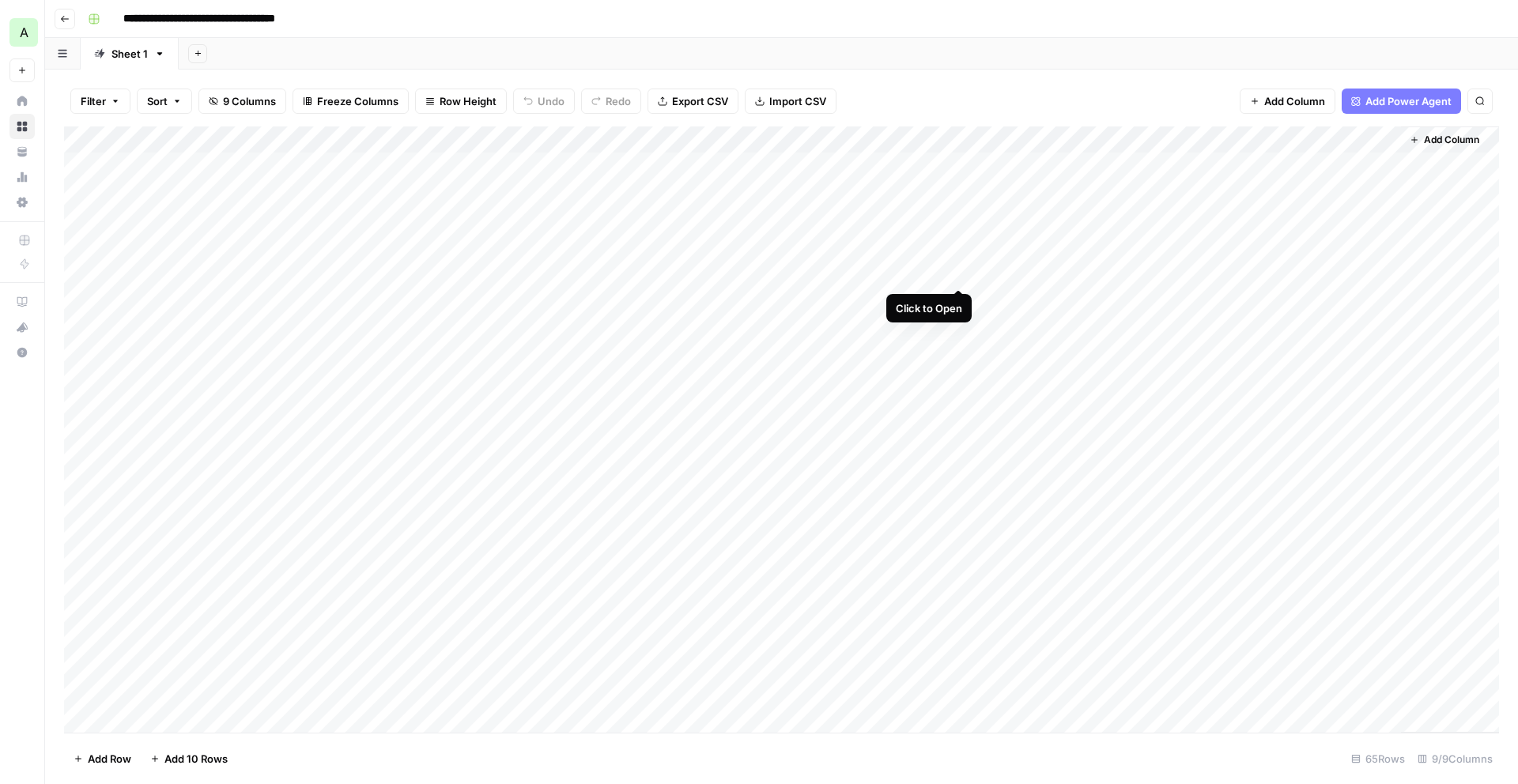
click at [955, 272] on div "Add Column" at bounding box center [781, 429] width 1435 height 606
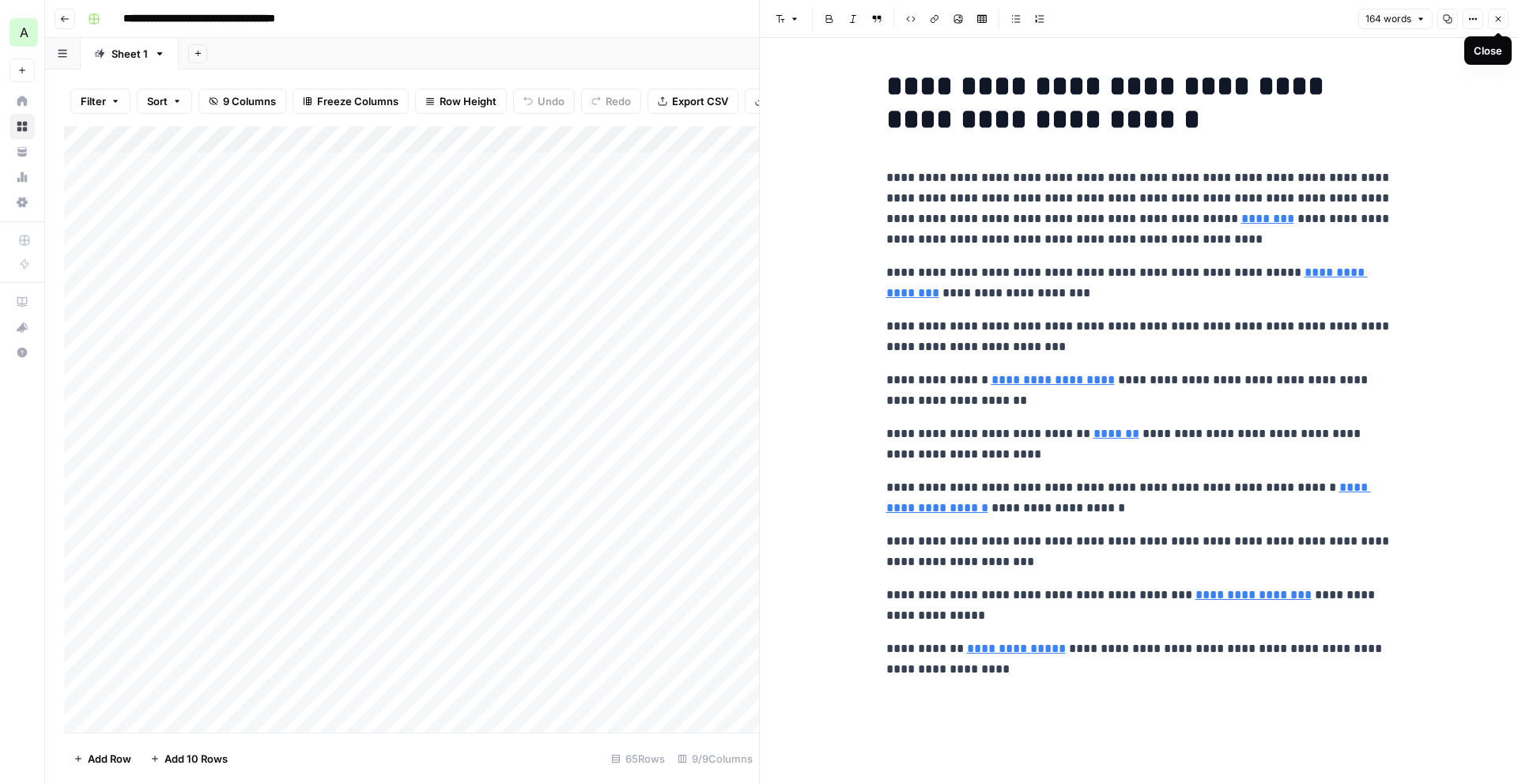
click at [1496, 19] on icon "button" at bounding box center [1497, 18] width 9 height 9
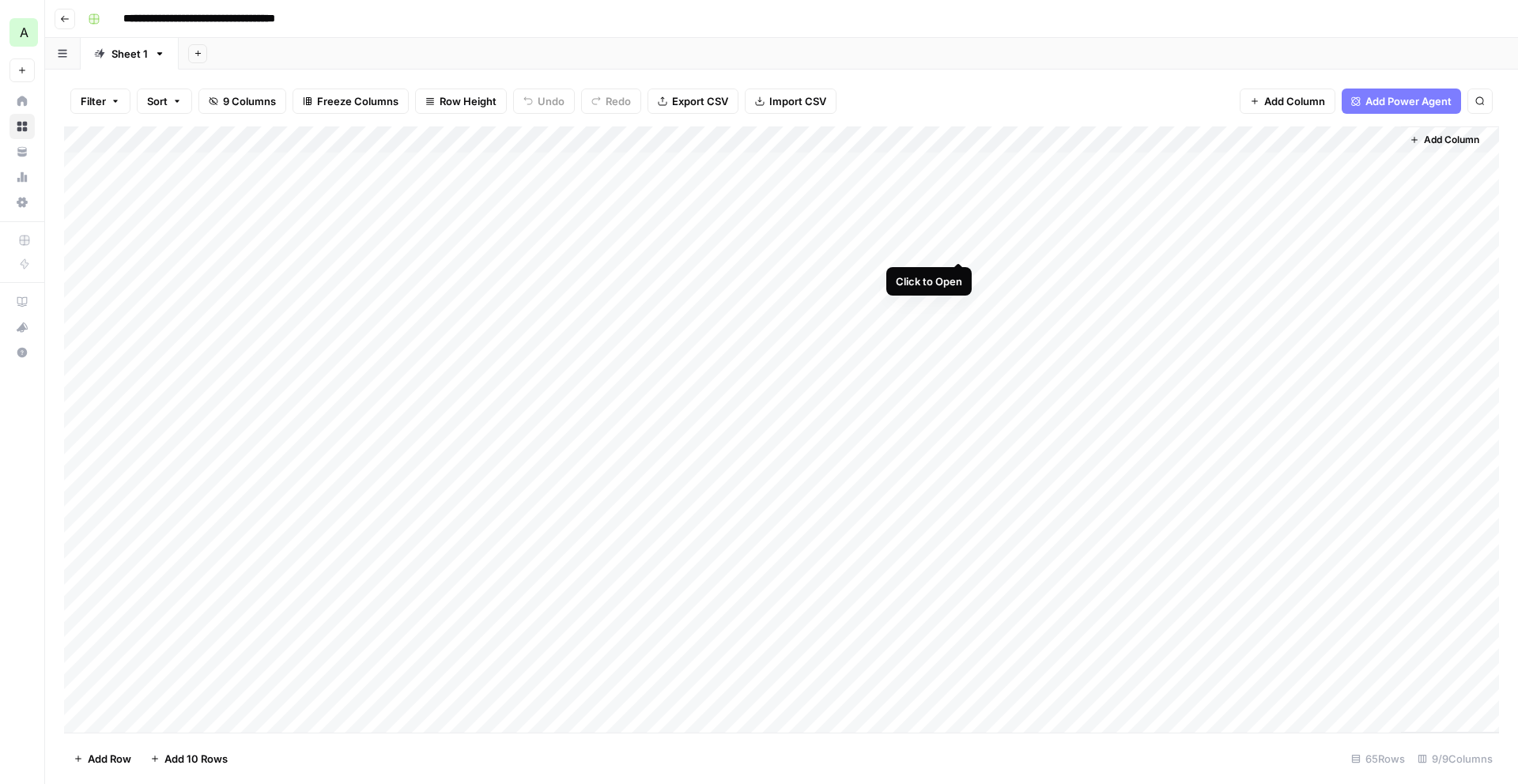
click at [958, 242] on div "Add Column" at bounding box center [781, 429] width 1435 height 606
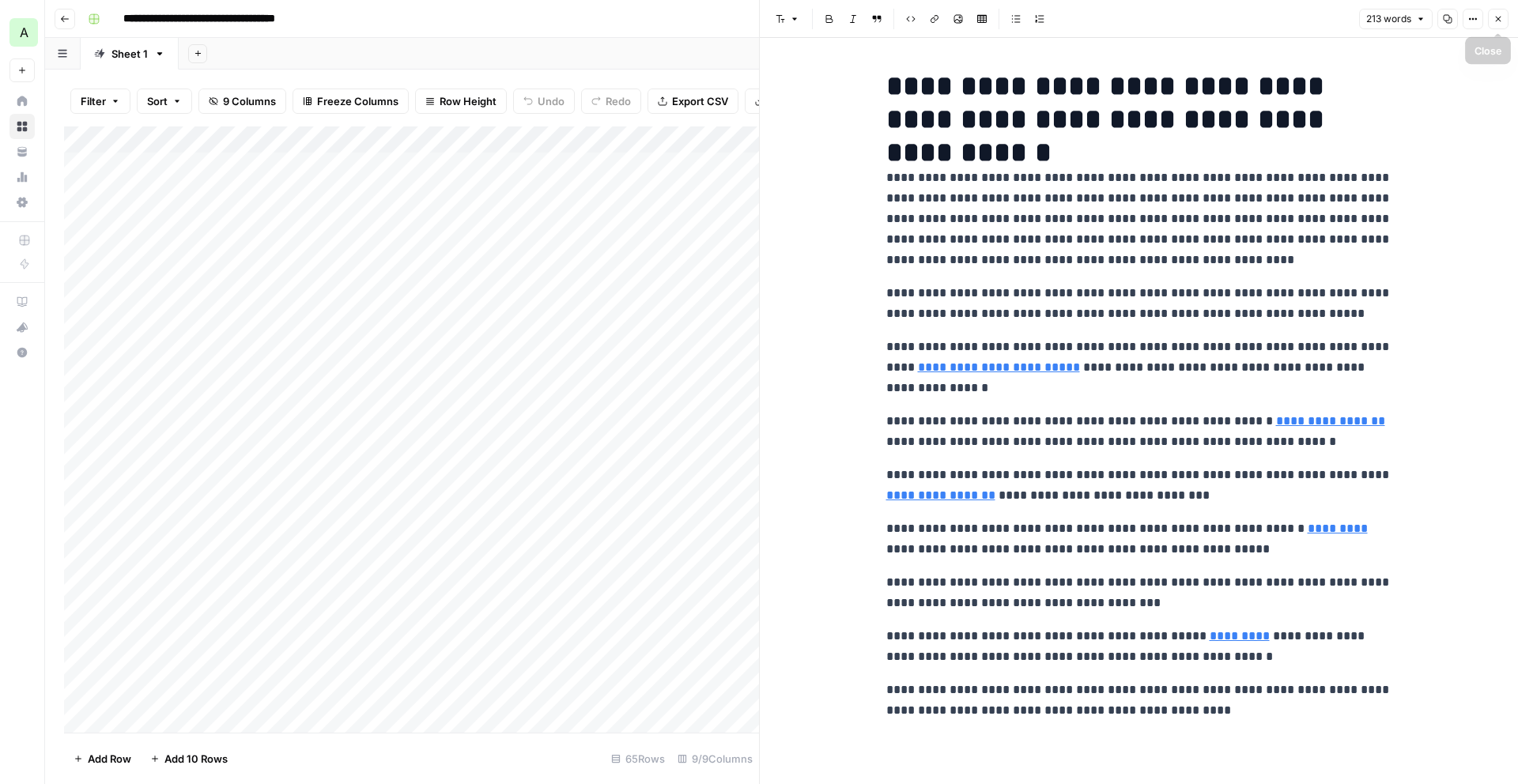
click at [1506, 12] on button "Close" at bounding box center [1498, 19] width 21 height 21
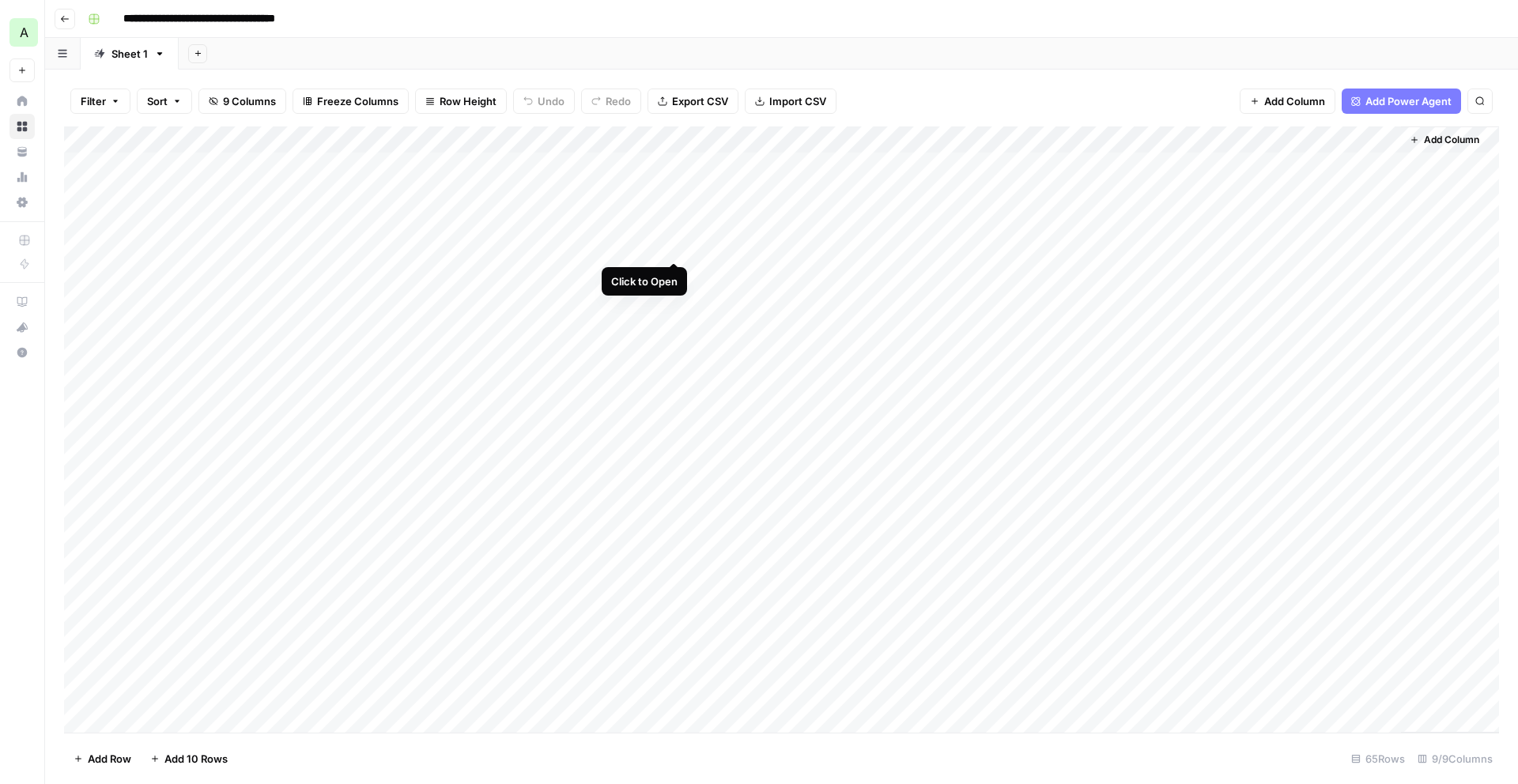
click at [674, 246] on div "Add Column" at bounding box center [781, 429] width 1435 height 606
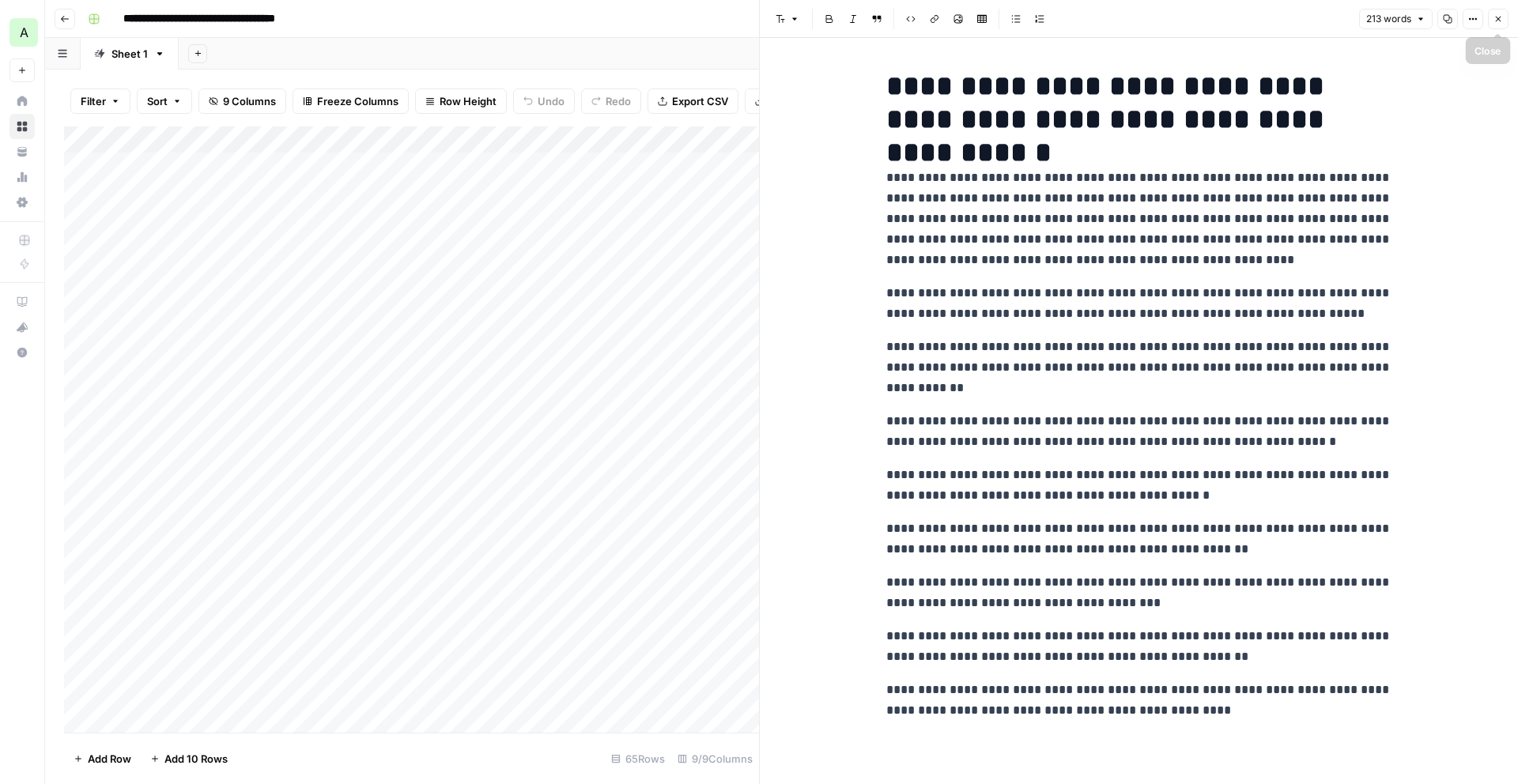
click at [1496, 22] on icon "button" at bounding box center [1497, 18] width 9 height 9
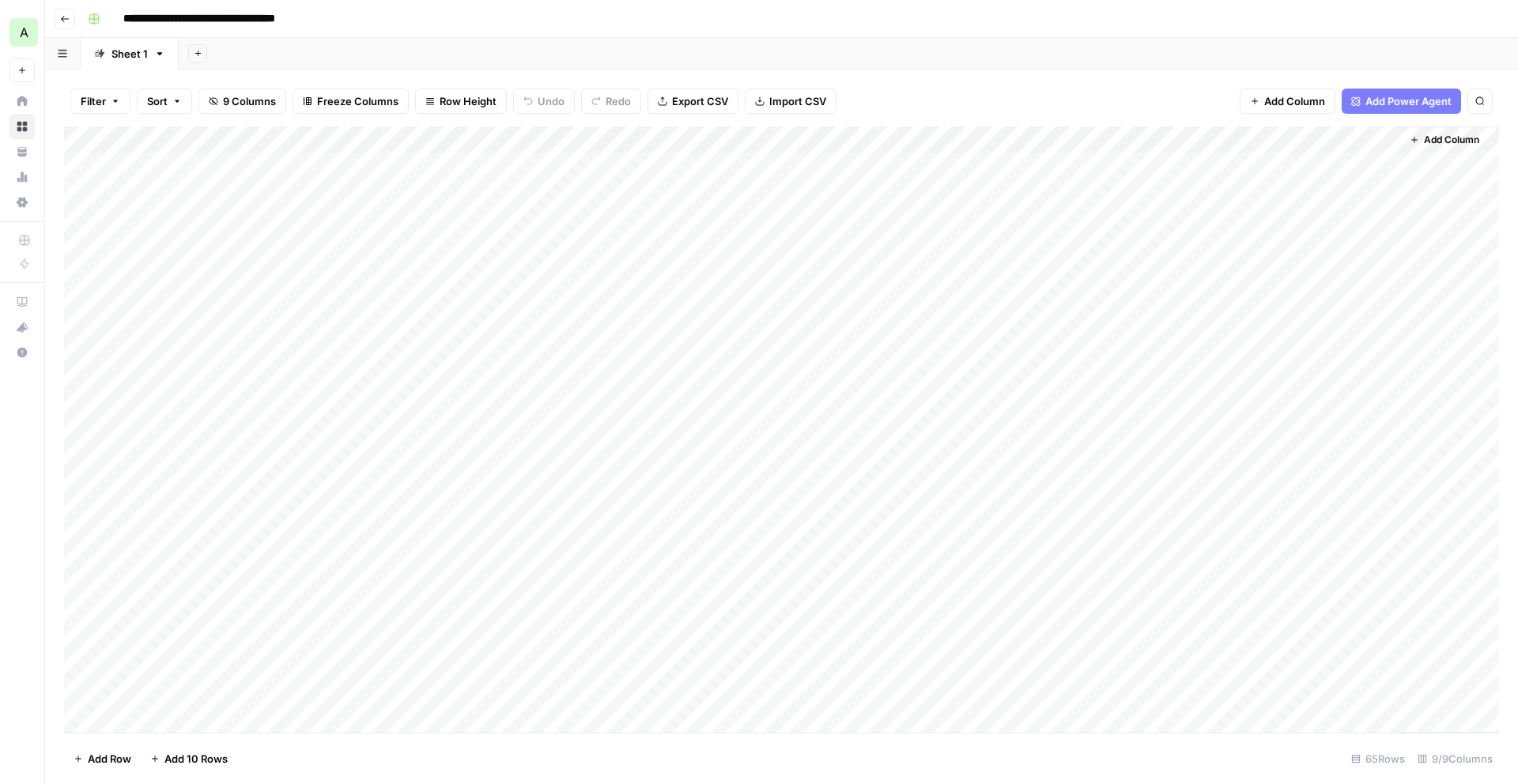
click at [65, 22] on icon "button" at bounding box center [65, 18] width 9 height 9
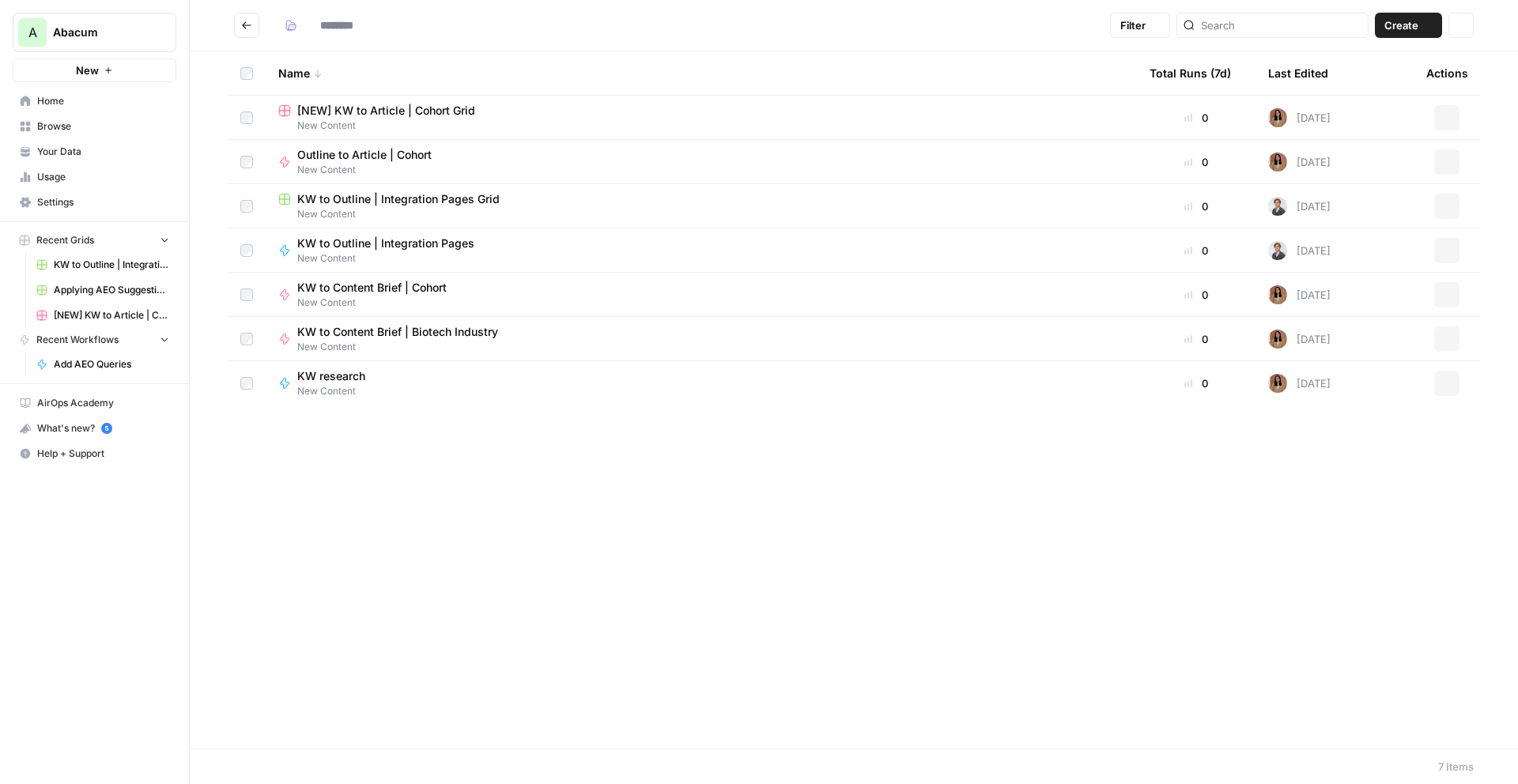
type input "**********"
click at [368, 108] on span "[NEW] KW to Article | Cohort Grid" at bounding box center [385, 110] width 178 height 16
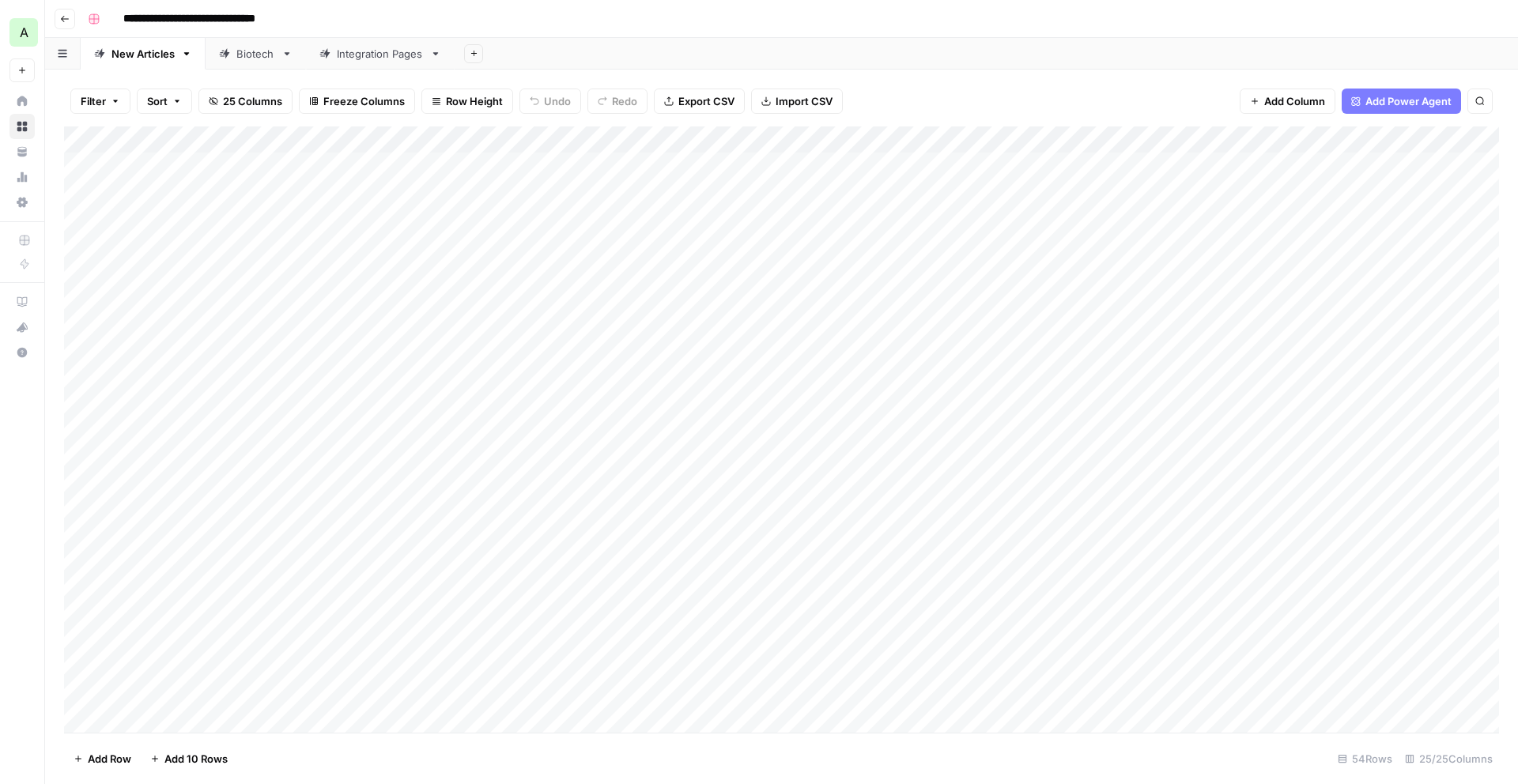
click at [400, 61] on div "Integration Pages" at bounding box center [380, 53] width 87 height 16
click at [433, 51] on icon "button" at bounding box center [435, 53] width 11 height 11
click at [467, 134] on span "Delete Sheet" at bounding box center [498, 141] width 76 height 16
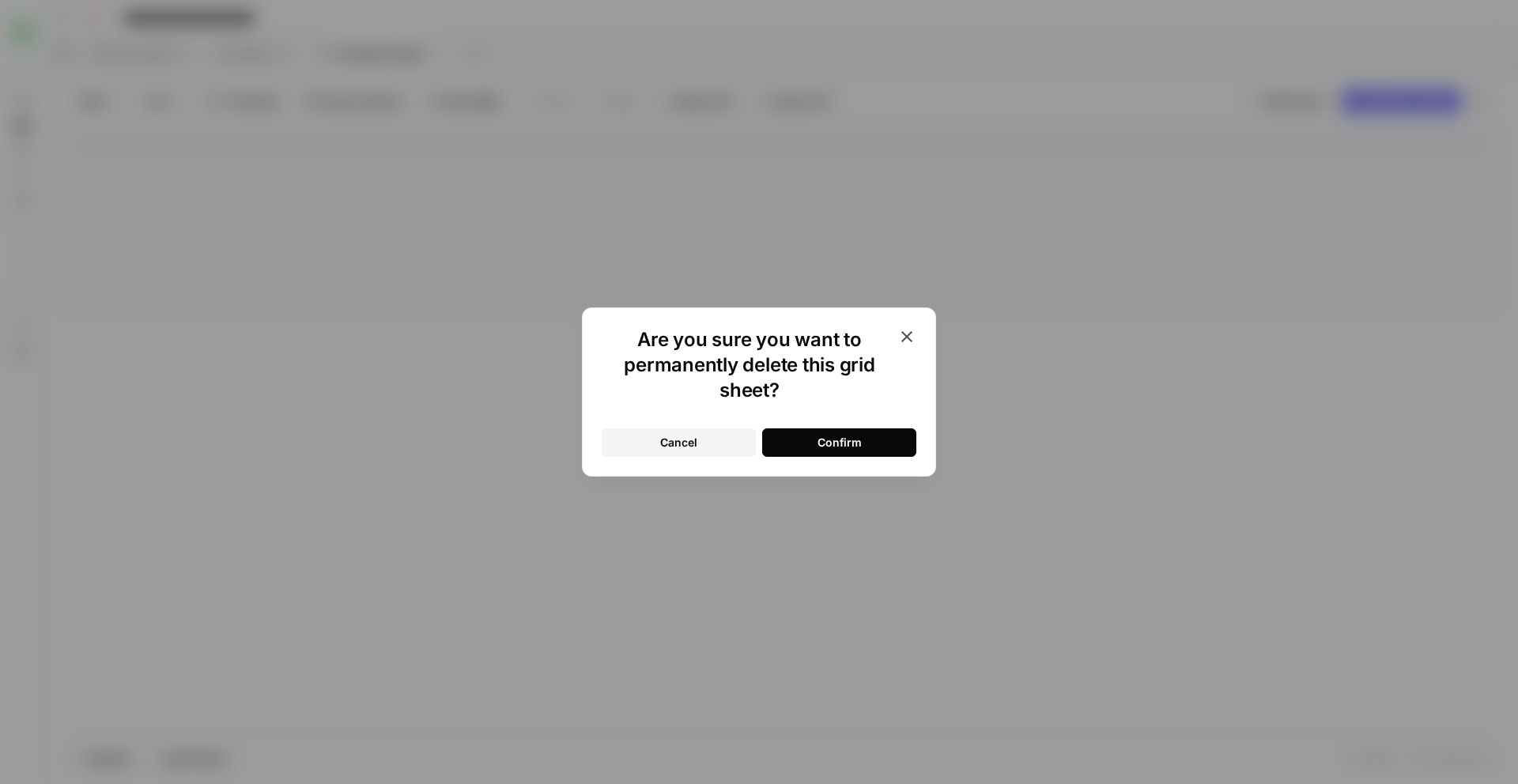
click at [832, 441] on div "Confirm" at bounding box center [840, 442] width 45 height 16
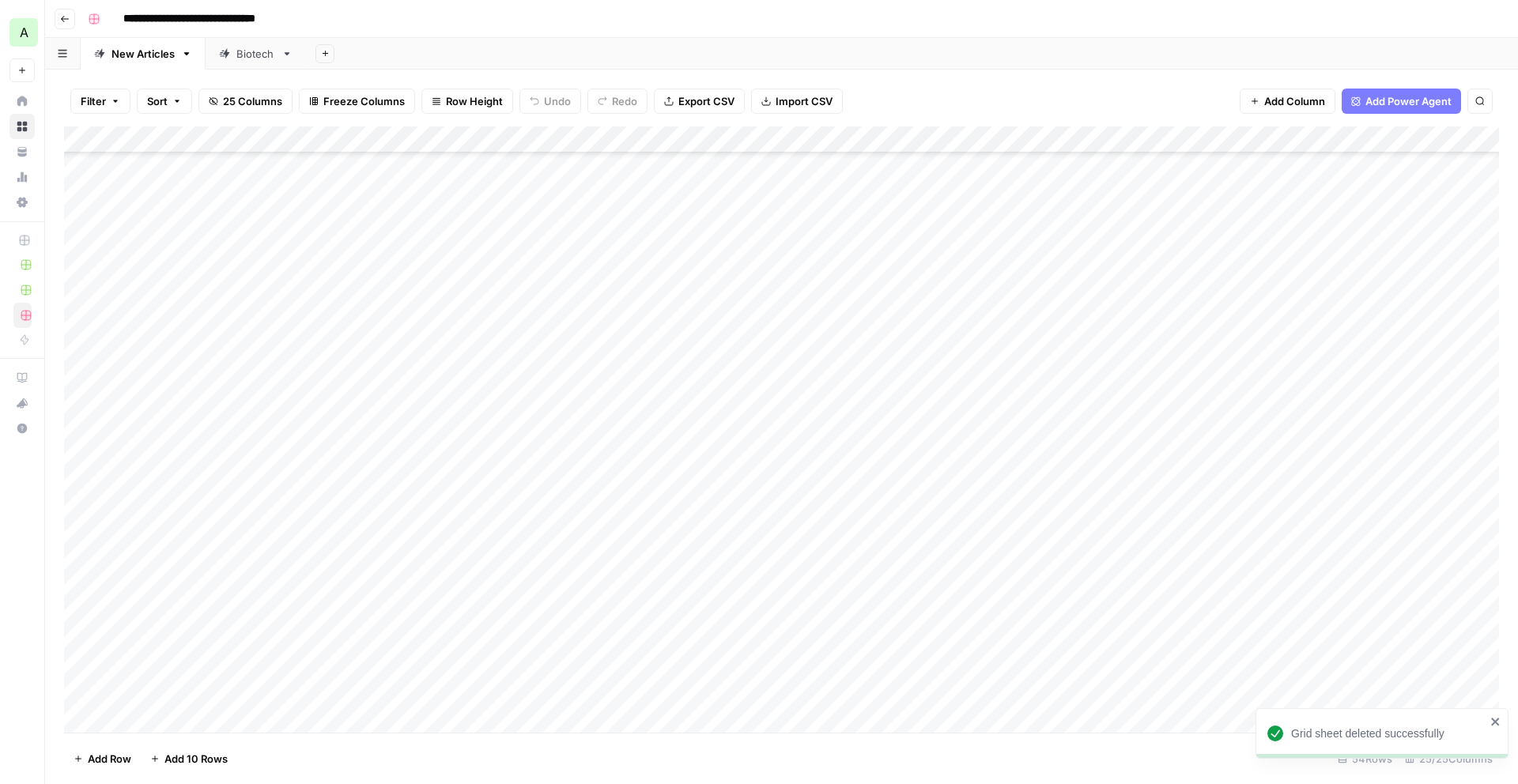
scroll to position [744, 0]
click at [160, 243] on div "Add Column" at bounding box center [781, 429] width 1435 height 606
click at [162, 249] on div "Add Column" at bounding box center [781, 429] width 1435 height 606
click at [178, 309] on button "Published" at bounding box center [175, 315] width 61 height 19
click at [170, 283] on div "Add Column" at bounding box center [781, 429] width 1435 height 606
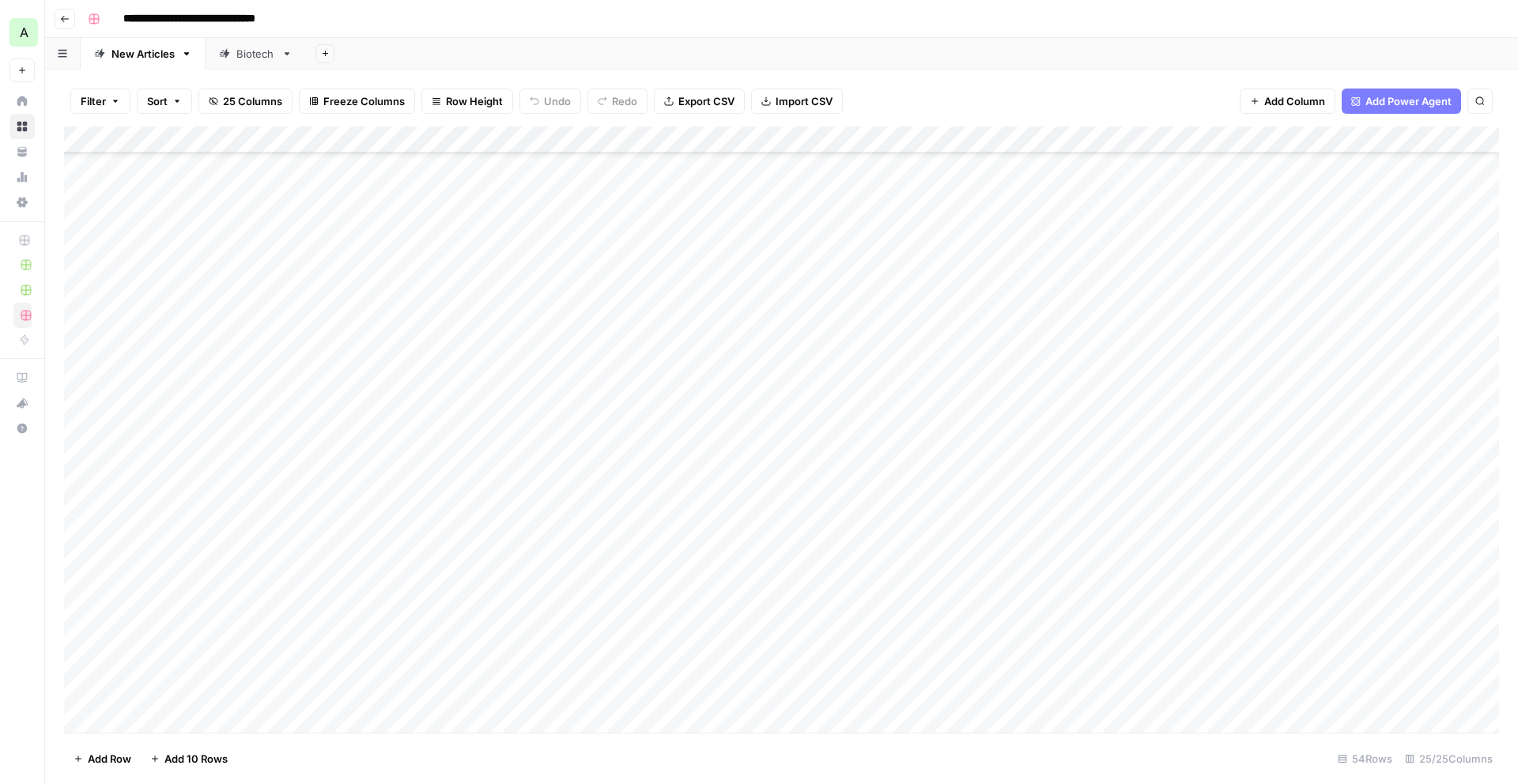
click at [170, 283] on div "Add Column" at bounding box center [781, 429] width 1435 height 606
click at [194, 342] on button "Published" at bounding box center [175, 342] width 61 height 19
click at [162, 301] on div "Add Column" at bounding box center [781, 429] width 1435 height 606
click at [184, 377] on button "Published" at bounding box center [175, 369] width 61 height 19
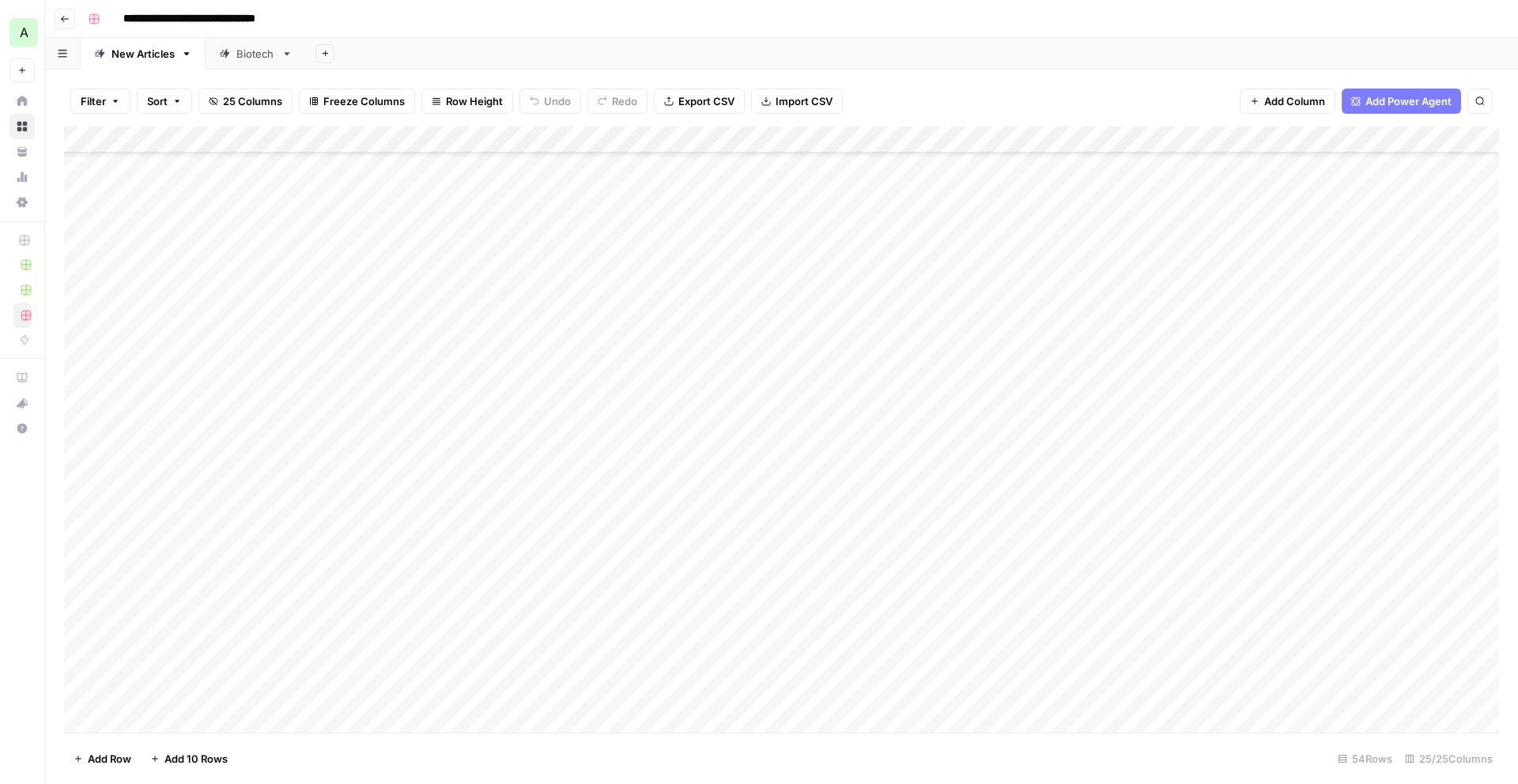
click at [170, 328] on div "Add Column" at bounding box center [781, 429] width 1435 height 606
click at [175, 396] on button "Published" at bounding box center [175, 395] width 61 height 19
click at [152, 366] on div "Add Column" at bounding box center [781, 429] width 1435 height 606
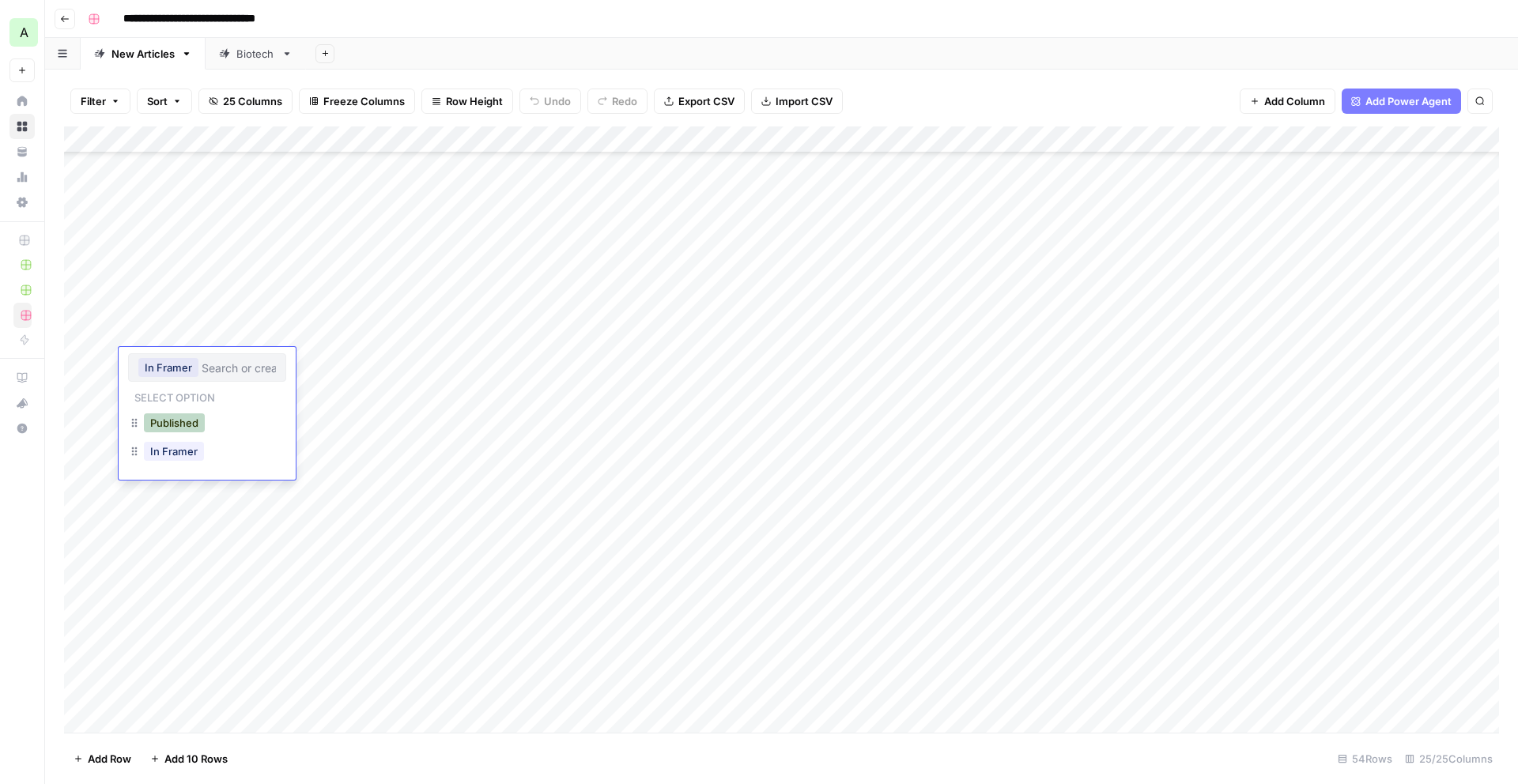
click at [175, 418] on button "Published" at bounding box center [175, 423] width 61 height 19
click at [152, 385] on div "Add Column" at bounding box center [781, 429] width 1435 height 606
click at [184, 448] on button "Published" at bounding box center [175, 449] width 61 height 19
click at [165, 419] on div "Add Column" at bounding box center [781, 429] width 1435 height 606
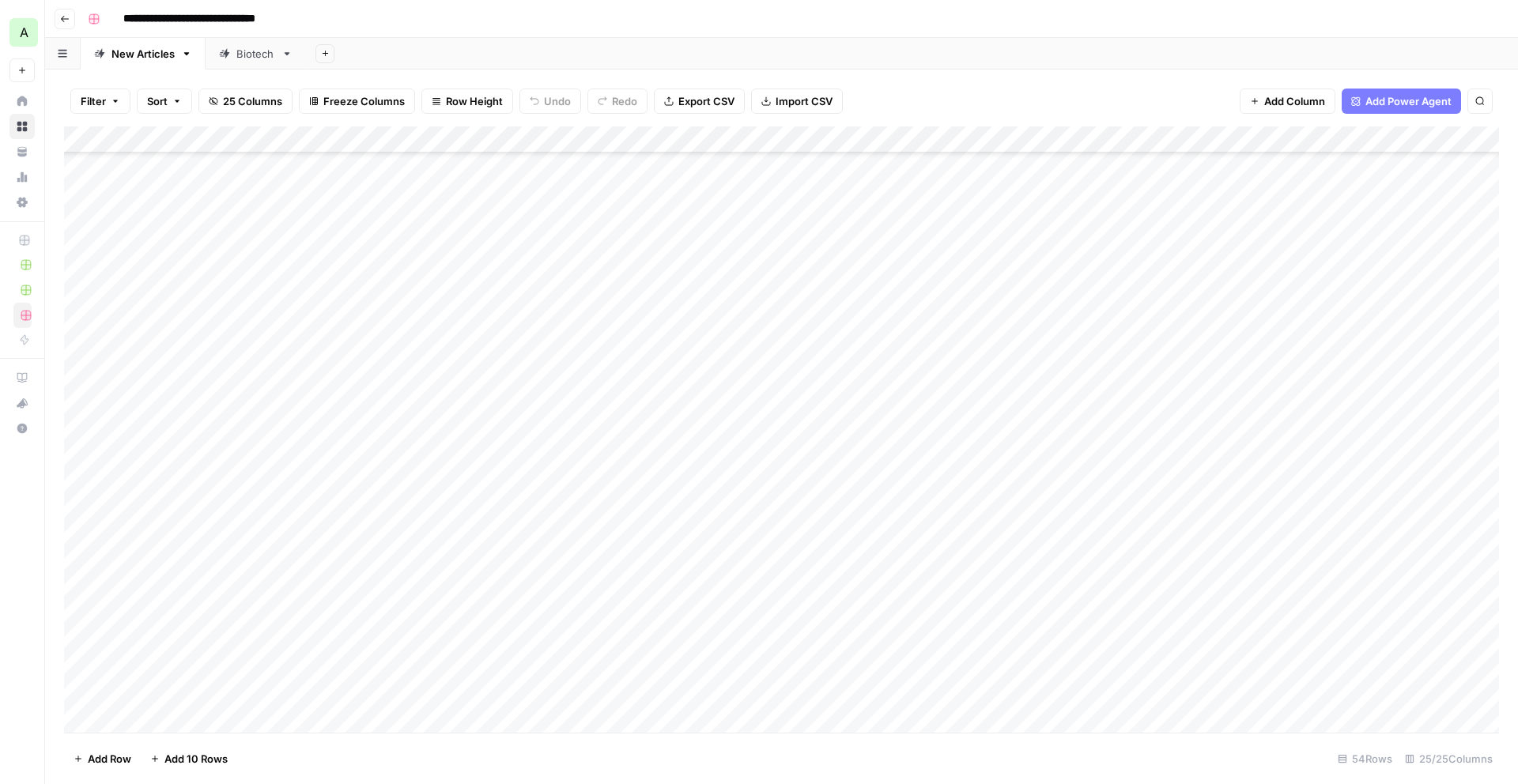
click at [165, 419] on div "Add Column" at bounding box center [781, 429] width 1435 height 606
click at [189, 475] on button "Published" at bounding box center [175, 476] width 61 height 19
click at [156, 439] on div "Add Column" at bounding box center [781, 429] width 1435 height 606
click at [204, 509] on button "Published" at bounding box center [175, 503] width 61 height 19
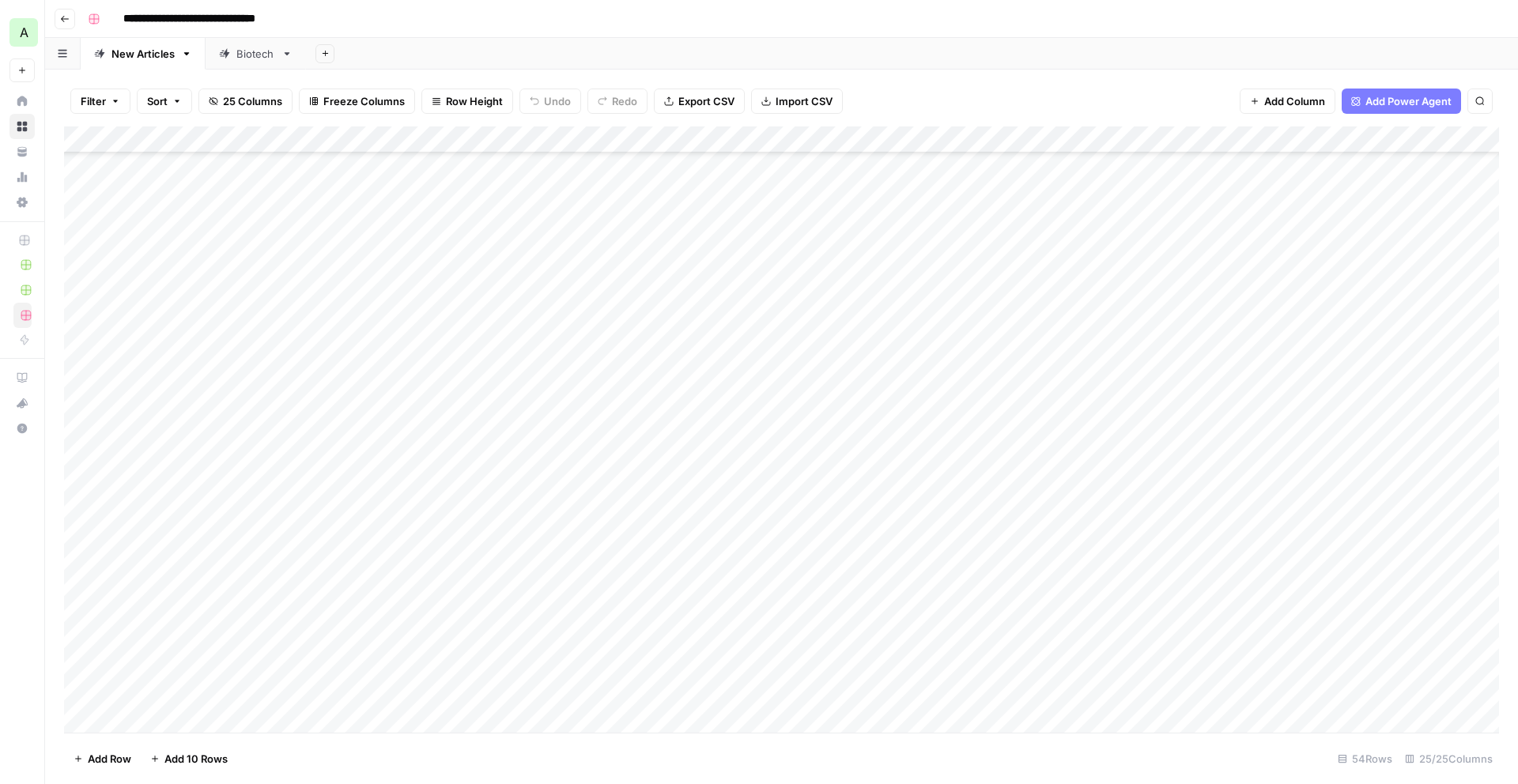
click at [162, 473] on div "Add Column" at bounding box center [781, 429] width 1435 height 606
click at [209, 528] on div "Published" at bounding box center [207, 532] width 158 height 28
click at [167, 526] on button "Published" at bounding box center [175, 530] width 61 height 19
click at [160, 492] on div "Add Column" at bounding box center [781, 429] width 1435 height 606
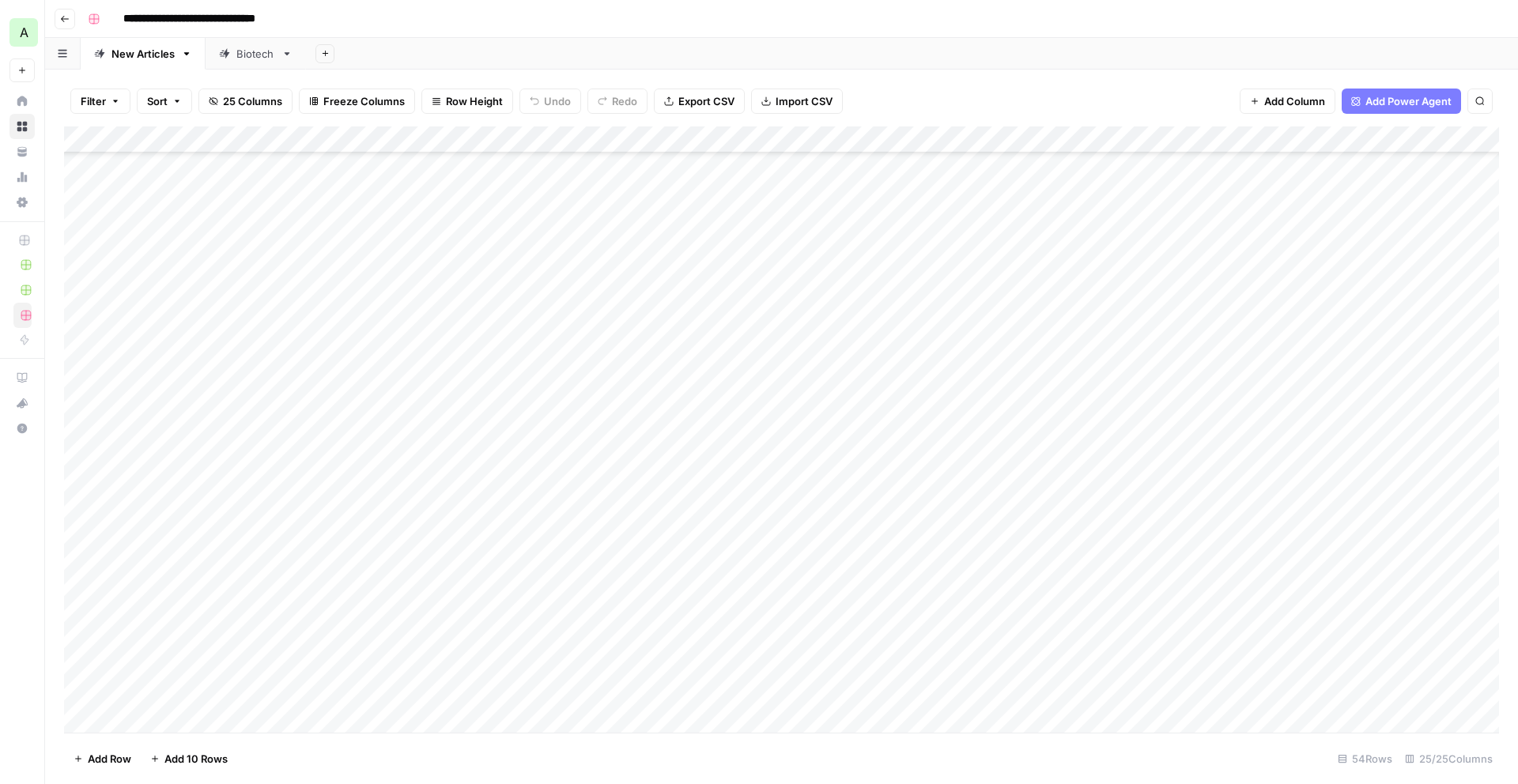
click at [160, 492] on div "Add Column" at bounding box center [781, 429] width 1435 height 606
click at [192, 556] on button "Published" at bounding box center [175, 557] width 61 height 19
click at [596, 522] on div "Add Column" at bounding box center [781, 429] width 1435 height 606
click at [1180, 423] on div "Add Column" at bounding box center [781, 429] width 1435 height 606
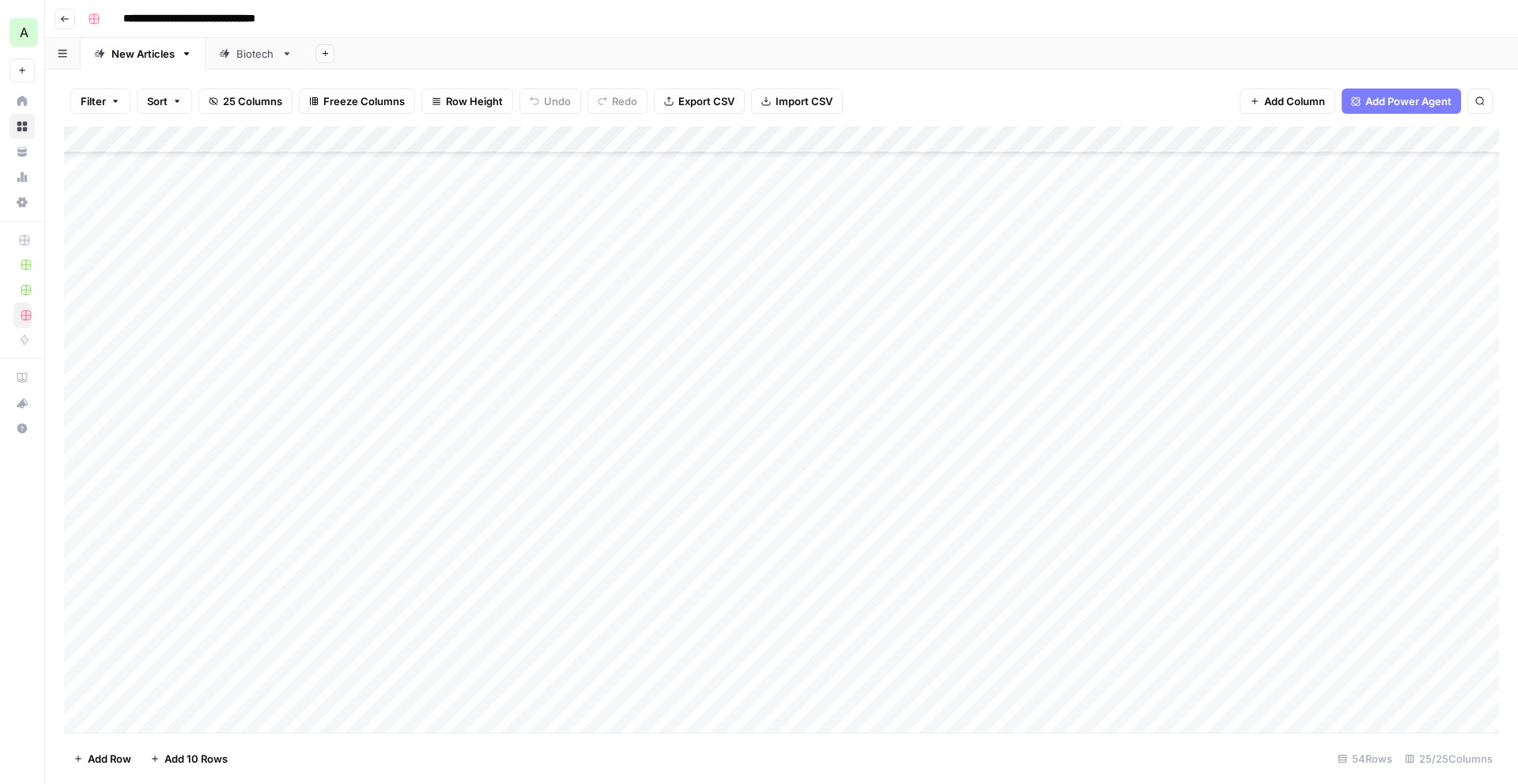
click at [917, 418] on div "Add Column" at bounding box center [781, 429] width 1435 height 606
click at [1187, 421] on div "Add Column" at bounding box center [781, 429] width 1435 height 606
click at [1468, 380] on div "Add Column" at bounding box center [1455, 429] width 87 height 606
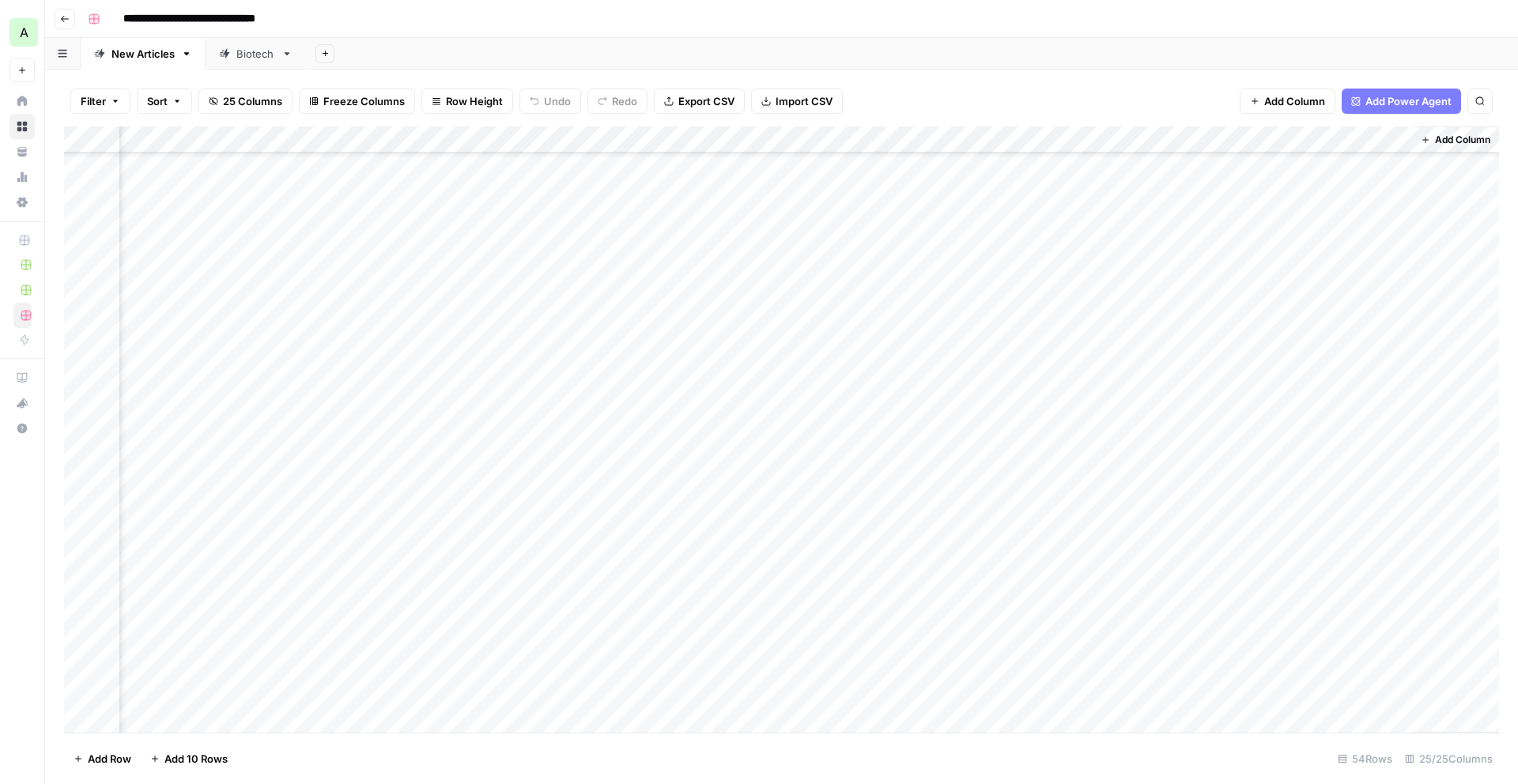
click at [1346, 419] on div "Add Column" at bounding box center [781, 429] width 1435 height 606
click at [1346, 419] on textarea "**********" at bounding box center [1352, 441] width 316 height 54
click at [957, 418] on div "Add Column" at bounding box center [781, 429] width 1435 height 606
click at [970, 423] on div "Add Column" at bounding box center [781, 429] width 1435 height 606
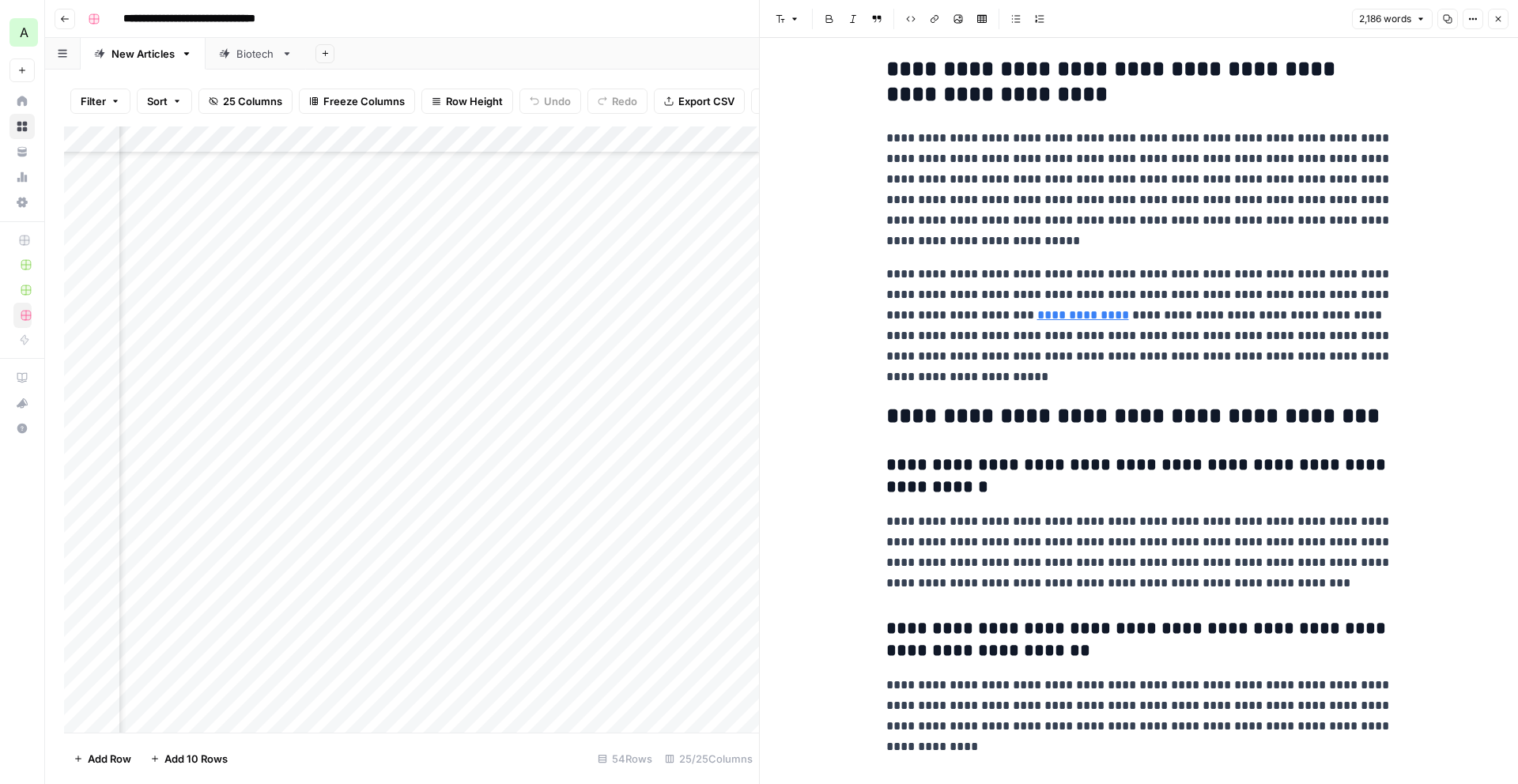
scroll to position [6451, 0]
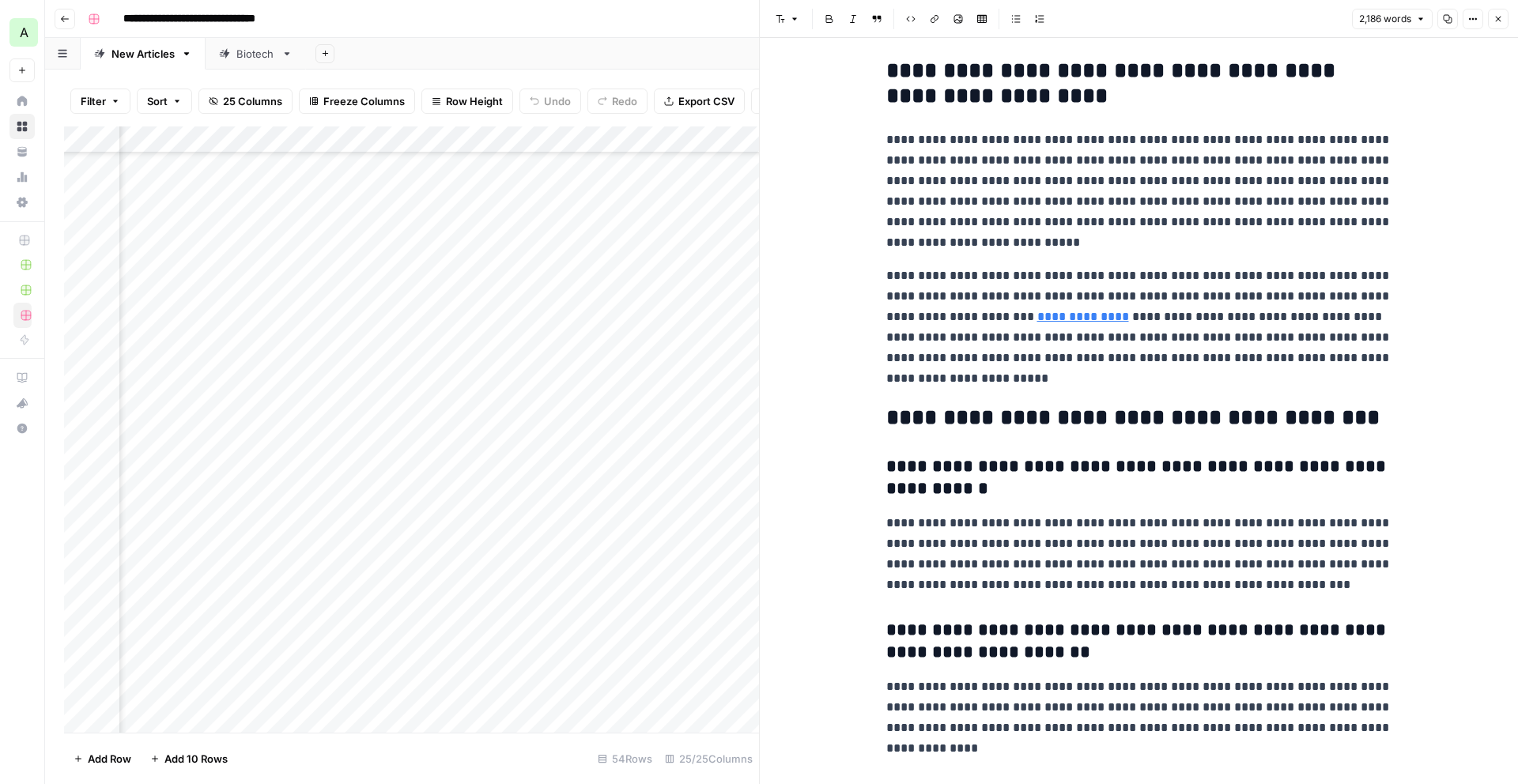
click at [1453, 21] on button "Copy" at bounding box center [1448, 19] width 21 height 21
